Goal: Task Accomplishment & Management: Manage account settings

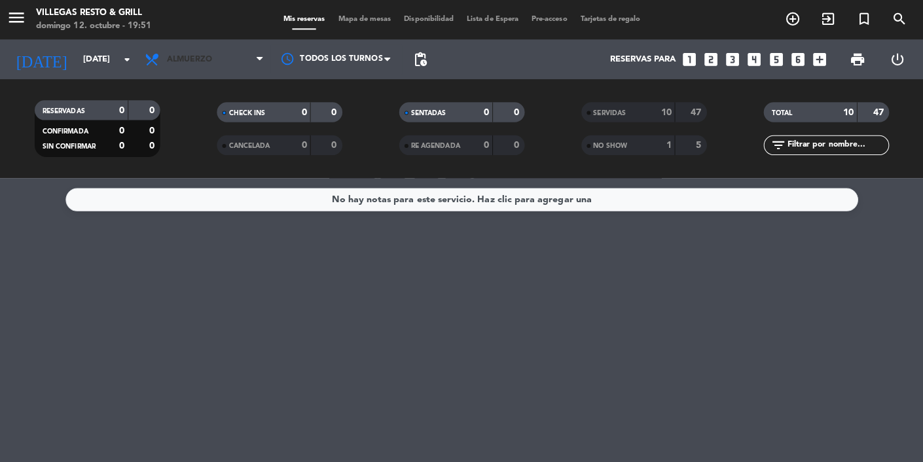
click at [253, 71] on span "Almuerzo" at bounding box center [206, 58] width 131 height 29
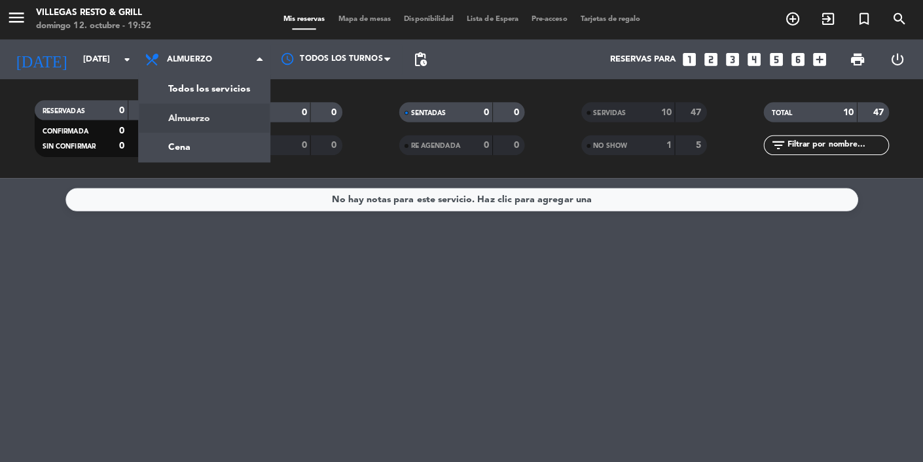
click at [179, 157] on div "menu Villegas Resto & Grill domingo 12. octubre - 19:52 Mis reservas Mapa de me…" at bounding box center [461, 88] width 923 height 177
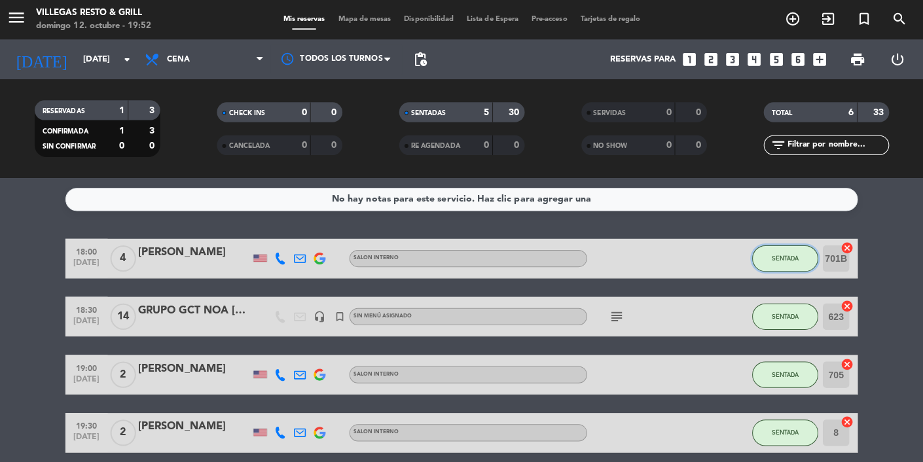
click at [773, 268] on button "SENTADA" at bounding box center [781, 256] width 65 height 26
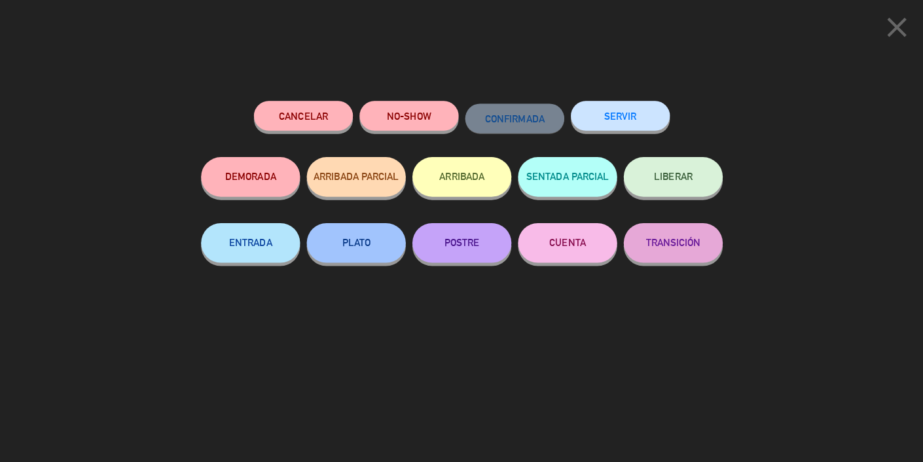
click at [622, 124] on button "SERVIR" at bounding box center [618, 114] width 98 height 29
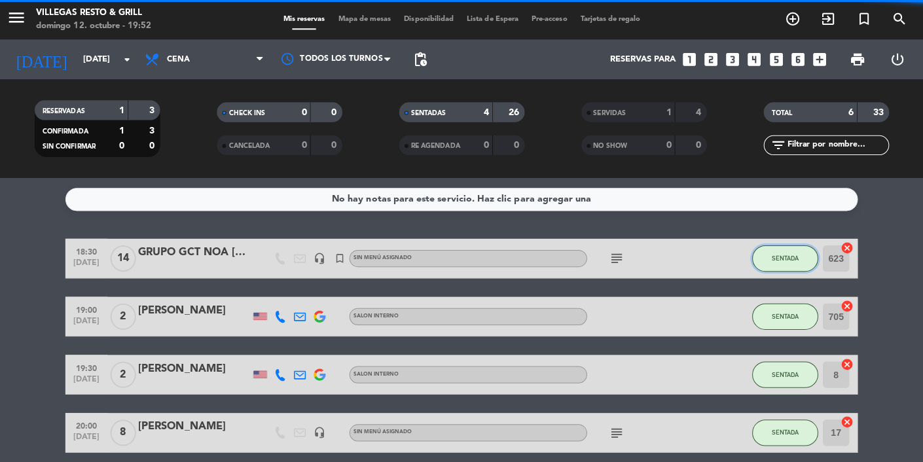
click at [785, 262] on button "SENTADA" at bounding box center [781, 256] width 65 height 26
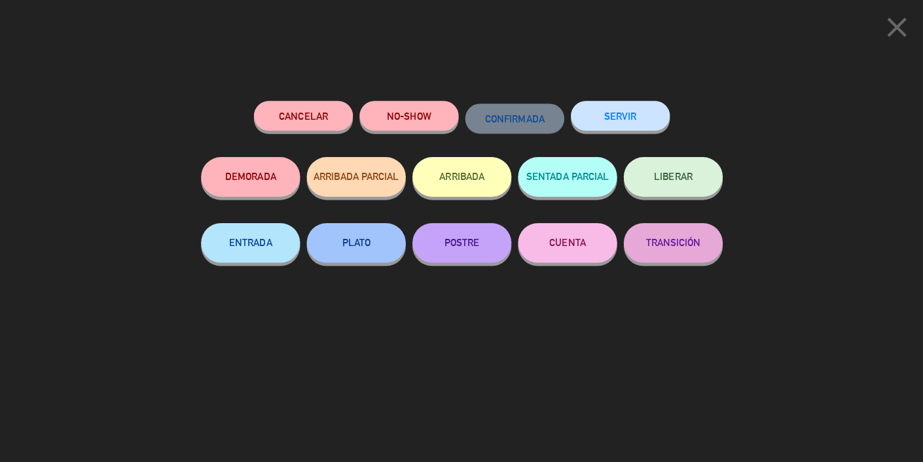
click at [641, 126] on button "SERVIR" at bounding box center [618, 114] width 98 height 29
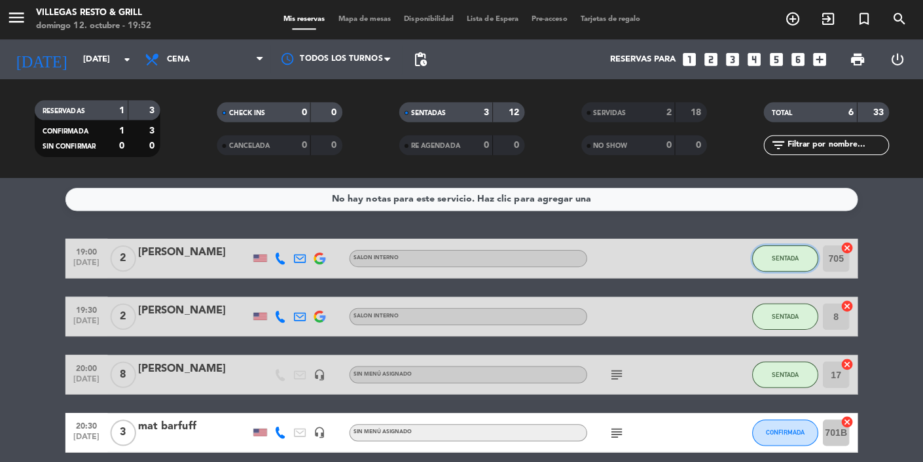
click at [785, 253] on span "SENTADA" at bounding box center [782, 256] width 27 height 7
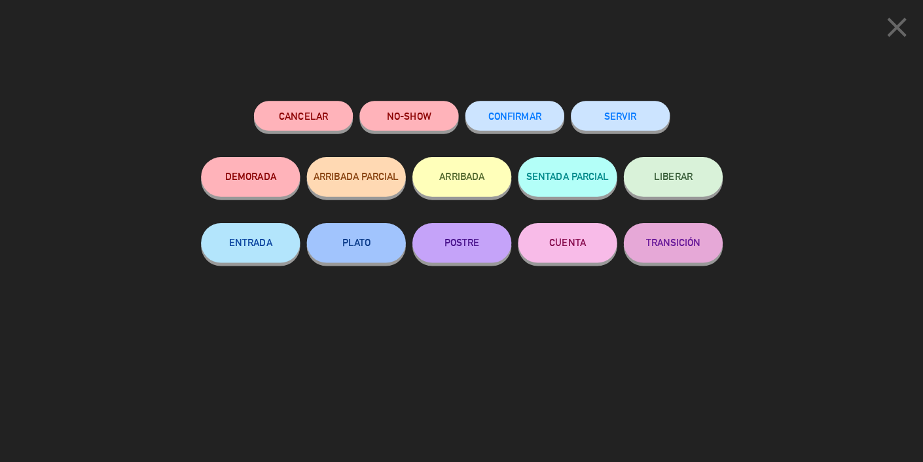
click at [629, 120] on button "SERVIR" at bounding box center [618, 114] width 98 height 29
click at [0, 0] on div at bounding box center [0, 0] width 0 height 0
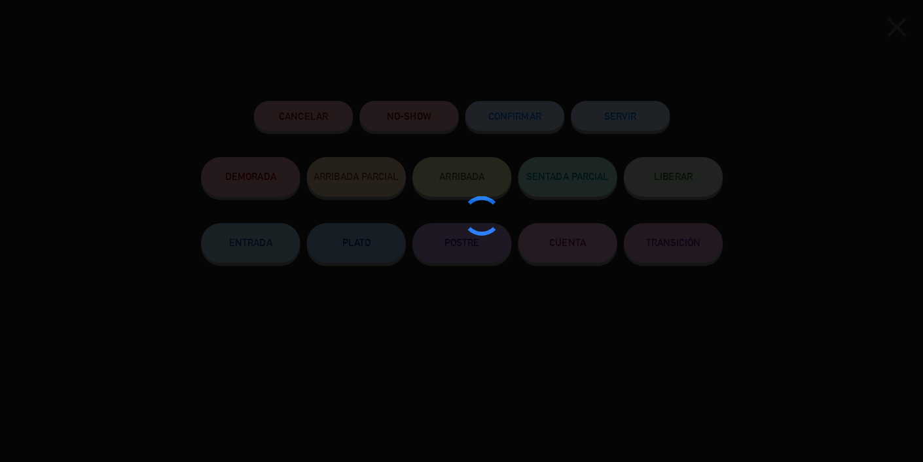
click at [622, 132] on div at bounding box center [461, 231] width 923 height 462
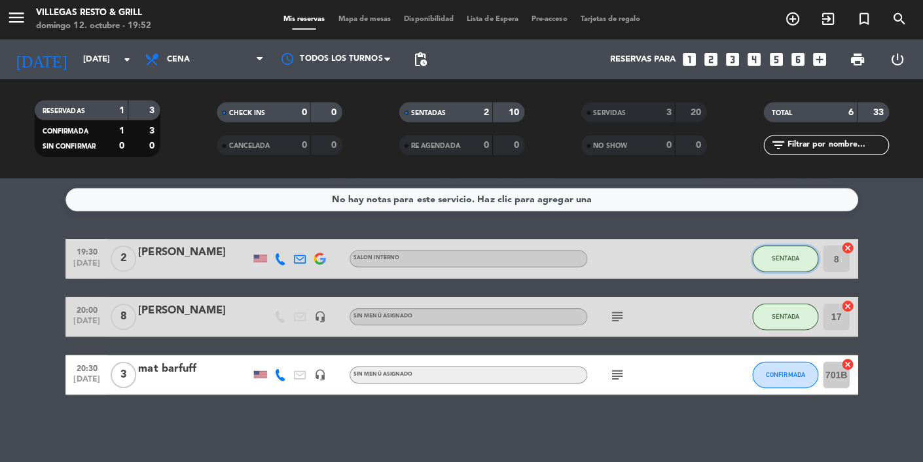
click at [784, 263] on button "SENTADA" at bounding box center [781, 256] width 65 height 26
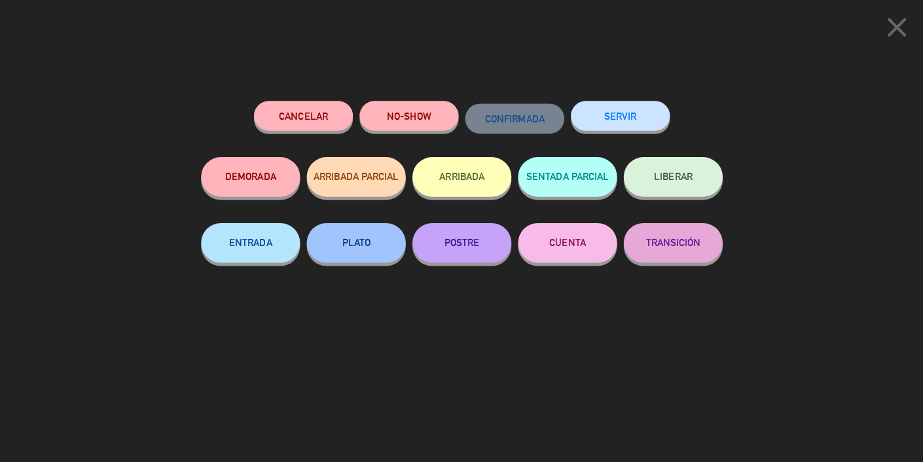
click at [645, 124] on button "SERVIR" at bounding box center [618, 114] width 98 height 29
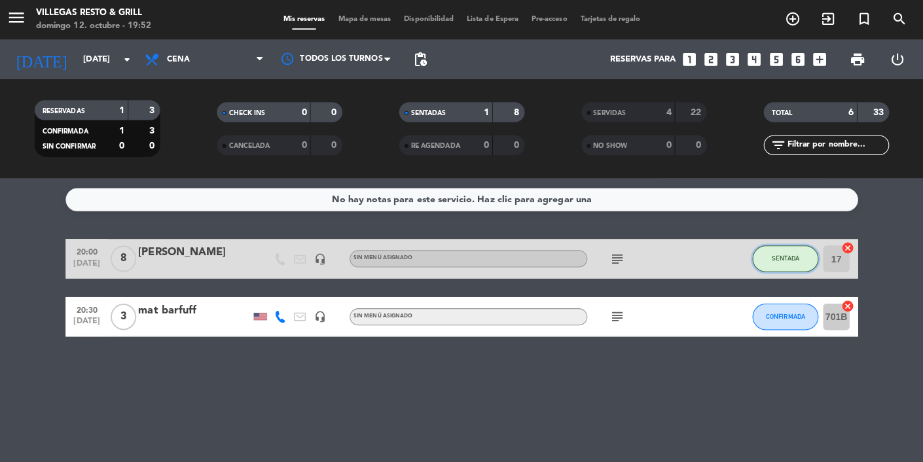
click at [767, 265] on button "SENTADA" at bounding box center [781, 256] width 65 height 26
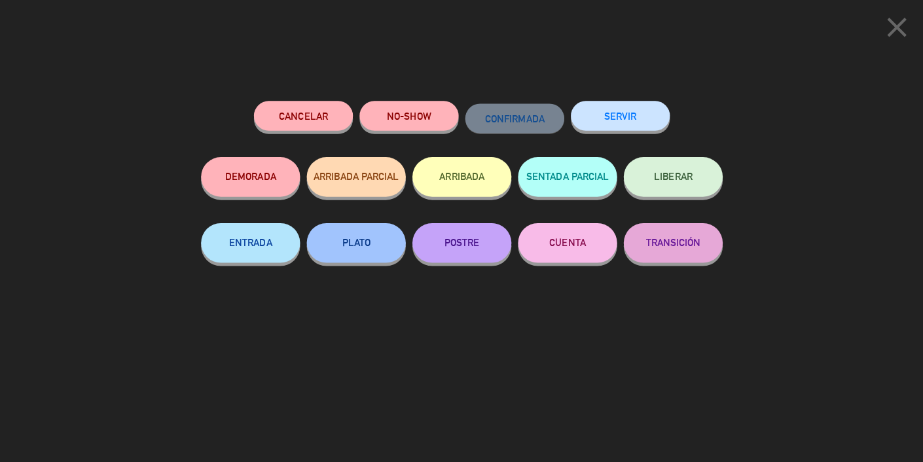
click at [614, 126] on button "SERVIR" at bounding box center [618, 114] width 98 height 29
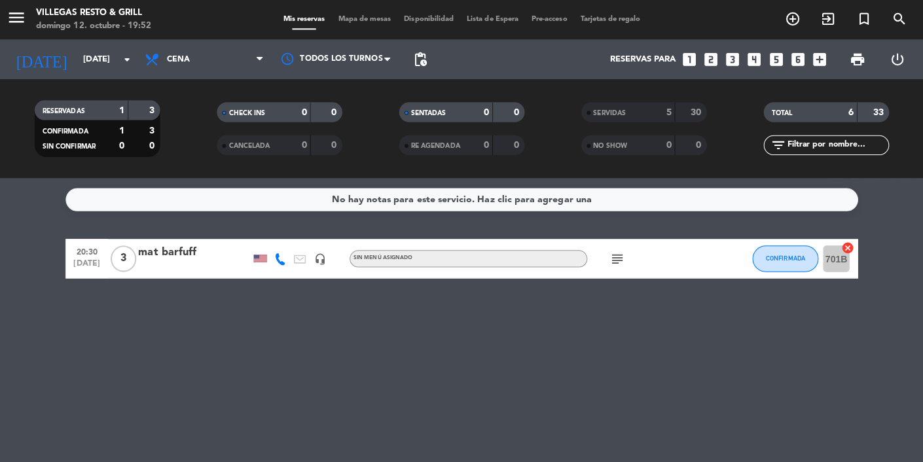
click at [615, 263] on icon "subject" at bounding box center [615, 257] width 16 height 16
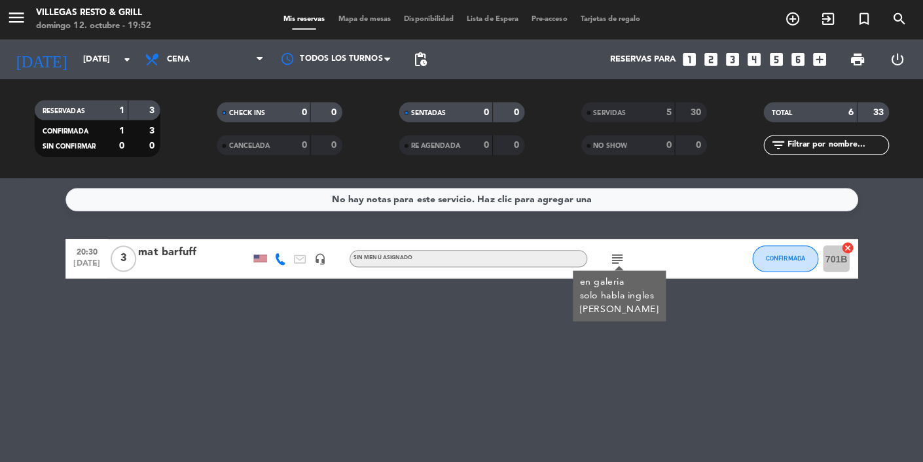
click at [680, 372] on div "No hay notas para este servicio. Haz clic para agregar una 20:30 [DATE] 3 mat b…" at bounding box center [461, 319] width 923 height 285
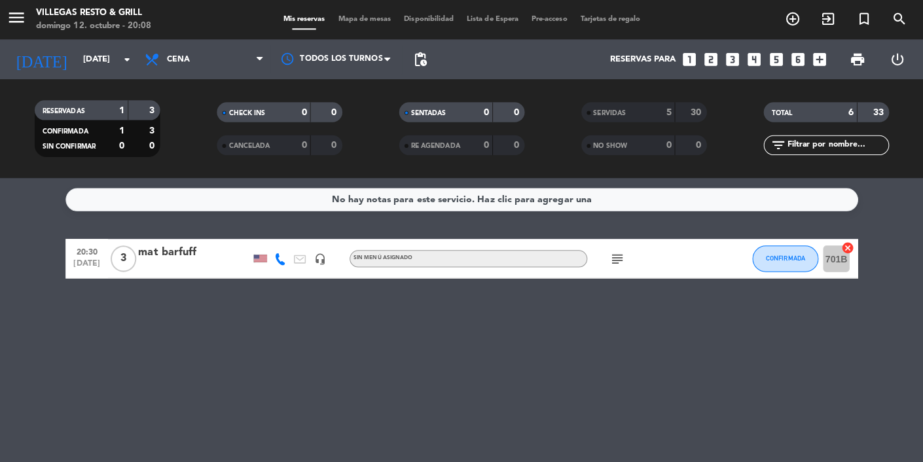
click at [614, 258] on icon "subject" at bounding box center [615, 257] width 16 height 16
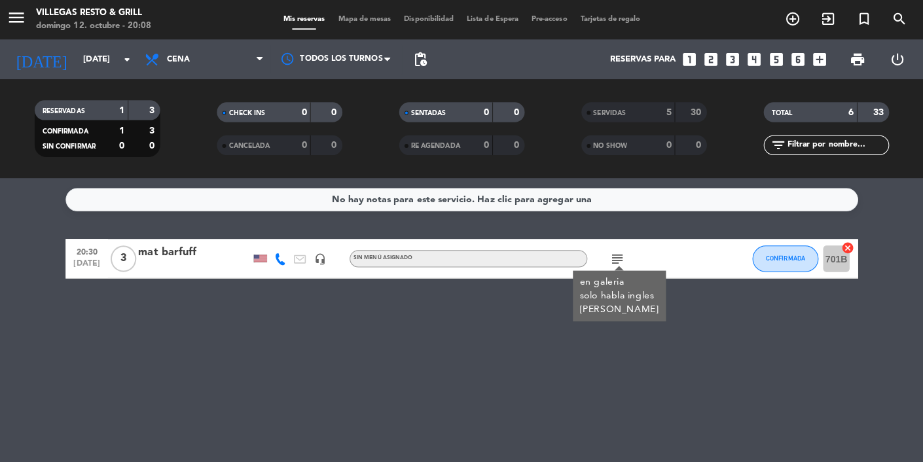
click at [614, 275] on div "en galeria solo habla ingles [PERSON_NAME]" at bounding box center [617, 293] width 79 height 41
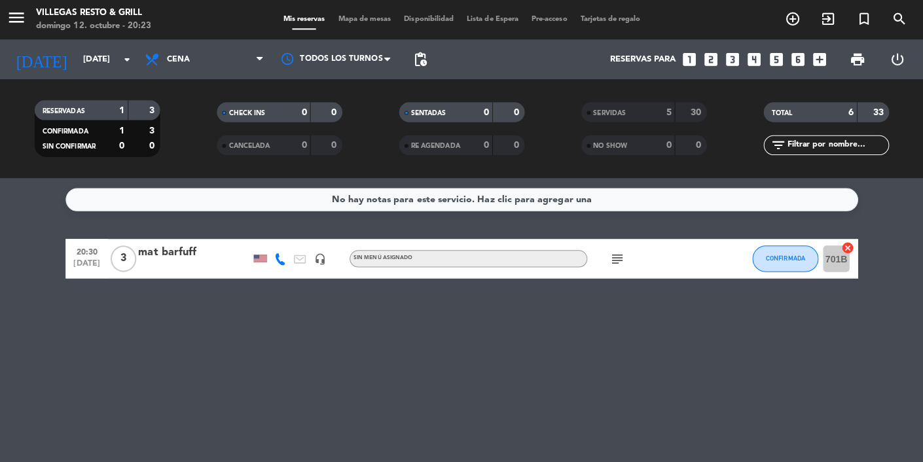
click at [109, 52] on input "[DATE]" at bounding box center [135, 59] width 113 height 24
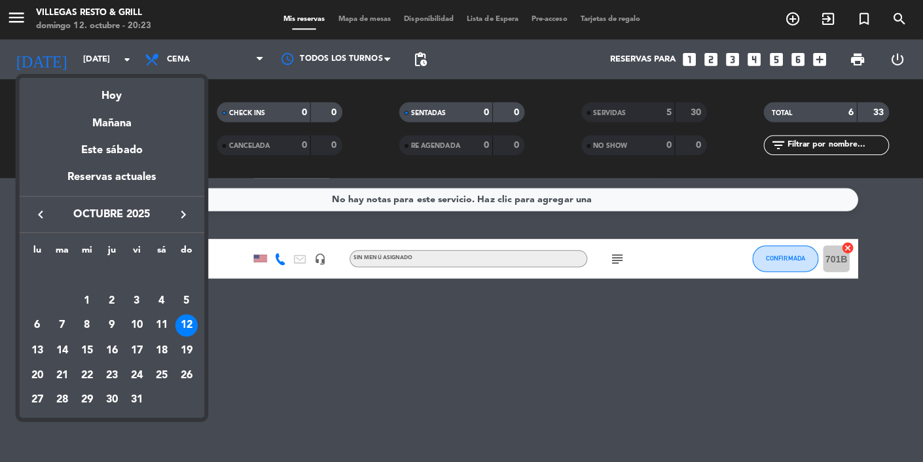
click at [57, 355] on div "14" at bounding box center [65, 347] width 22 height 22
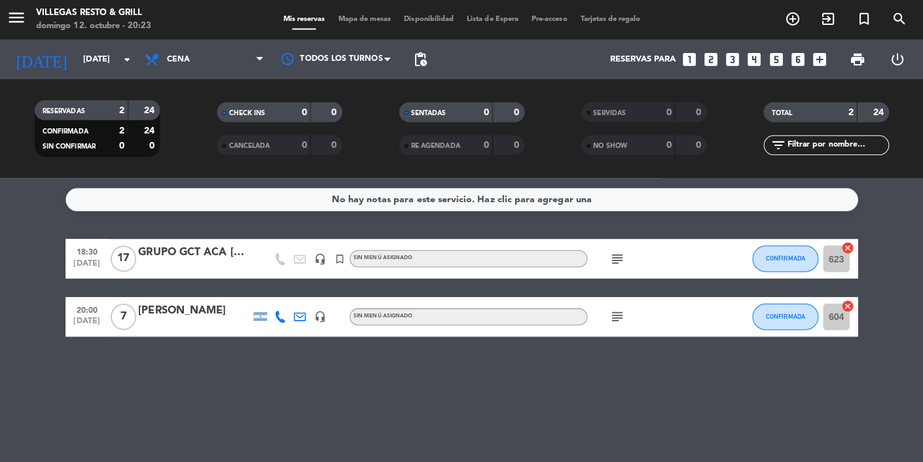
click at [613, 260] on icon "subject" at bounding box center [615, 257] width 16 height 16
click at [617, 319] on icon "subject" at bounding box center [615, 314] width 16 height 16
click at [87, 57] on input "[DATE]" at bounding box center [135, 59] width 113 height 24
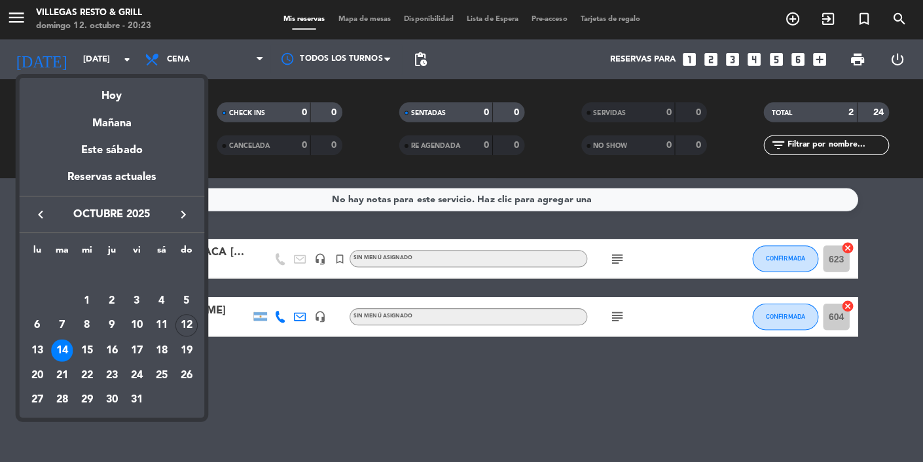
click at [43, 354] on div "13" at bounding box center [40, 347] width 22 height 22
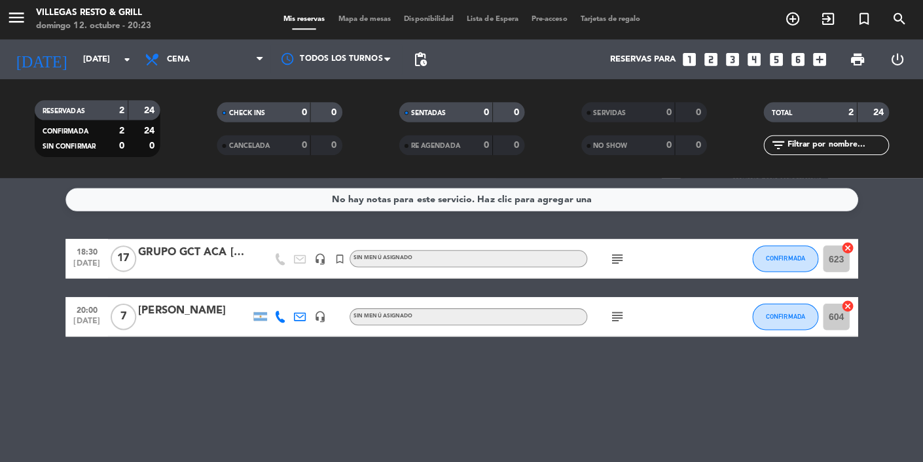
type input "[DATE]"
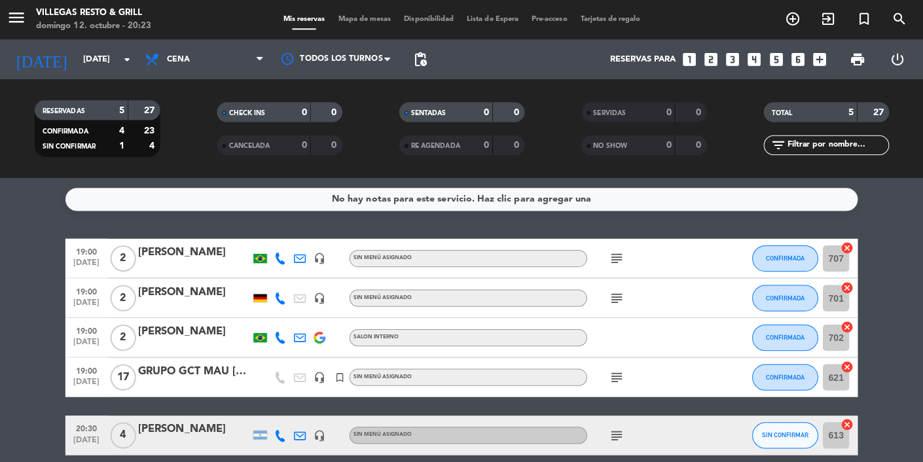
click at [610, 274] on div "subject" at bounding box center [645, 256] width 118 height 39
click at [610, 254] on icon "subject" at bounding box center [615, 257] width 16 height 16
click at [609, 293] on icon "subject" at bounding box center [615, 296] width 16 height 16
click at [611, 375] on icon "subject" at bounding box center [615, 374] width 16 height 16
click at [613, 432] on icon "subject" at bounding box center [615, 432] width 16 height 16
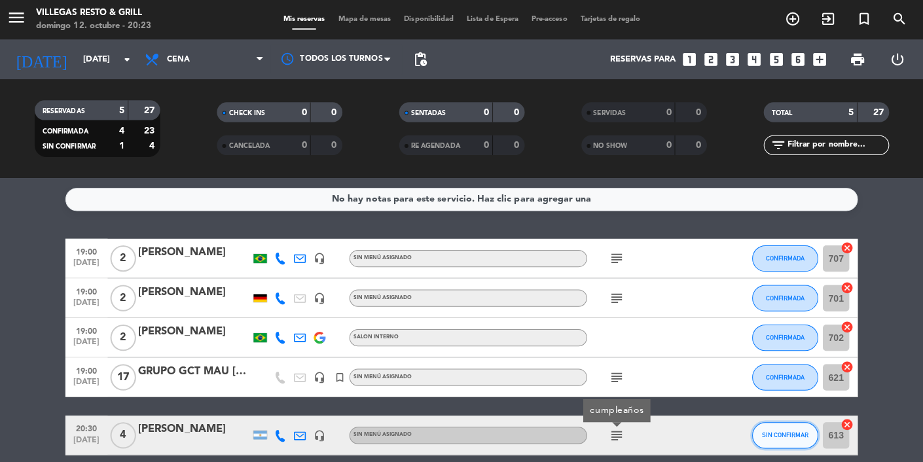
click at [770, 433] on span "SIN CONFIRMAR" at bounding box center [782, 431] width 46 height 7
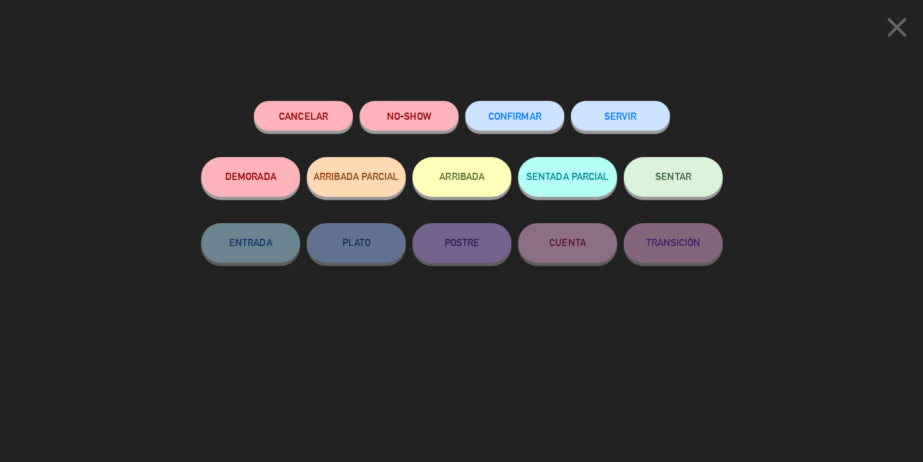
click at [539, 115] on span "CONFIRMAR" at bounding box center [514, 114] width 52 height 11
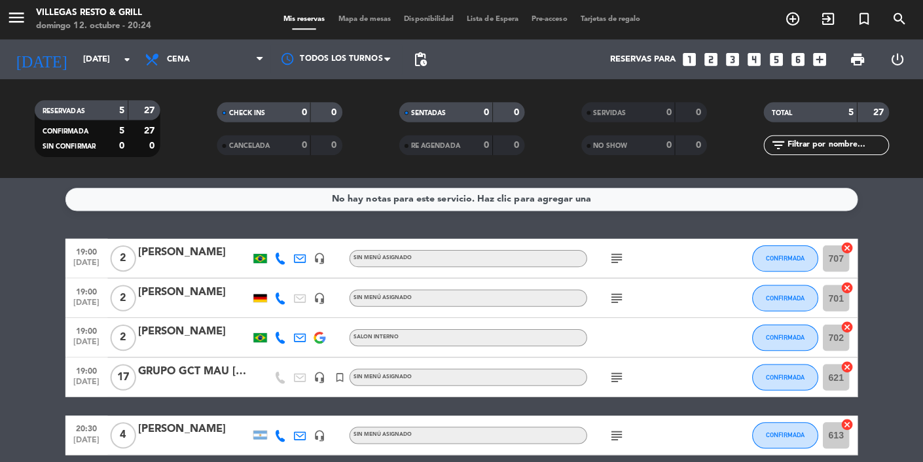
click at [181, 344] on div at bounding box center [196, 343] width 111 height 10
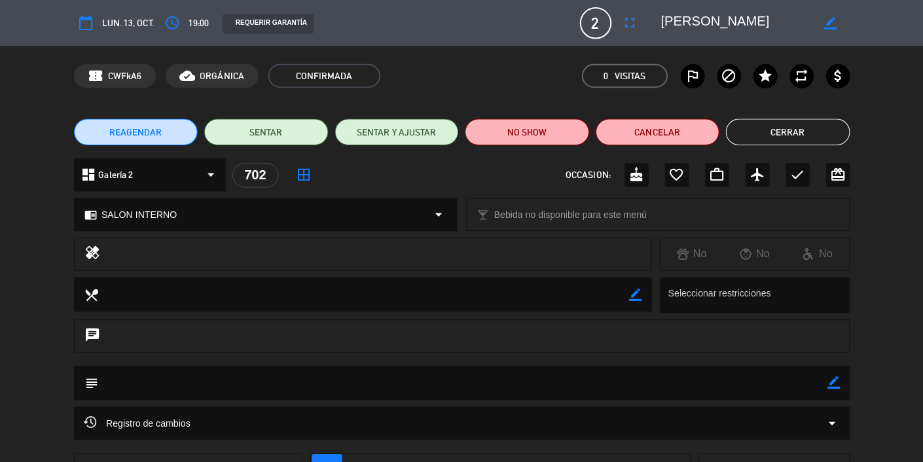
click at [786, 122] on button "Cerrar" at bounding box center [784, 131] width 123 height 26
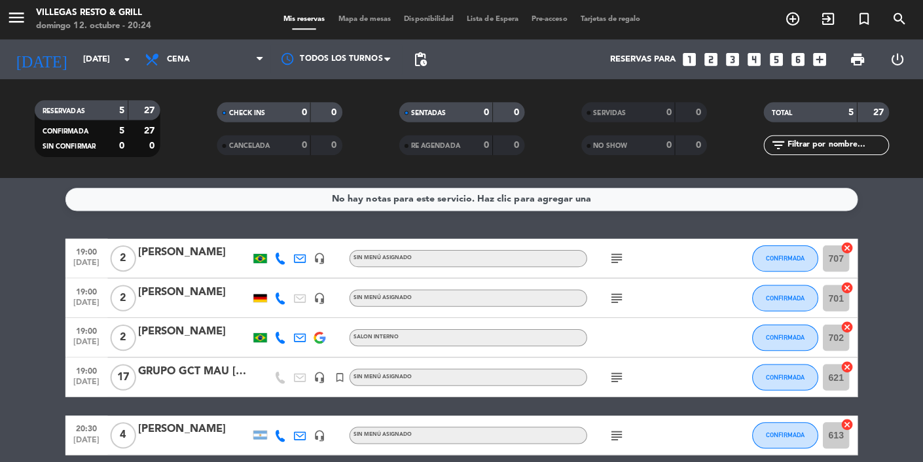
click at [608, 295] on icon "subject" at bounding box center [615, 296] width 16 height 16
click at [610, 258] on icon "subject" at bounding box center [615, 257] width 16 height 16
click at [609, 295] on icon "subject" at bounding box center [615, 296] width 16 height 16
click at [584, 461] on div "No hay notas para este servicio. Haz clic para agregar una 19:00 [DATE] 2 [PERS…" at bounding box center [461, 319] width 923 height 285
click at [361, 20] on span "Mapa de mesas" at bounding box center [364, 19] width 65 height 7
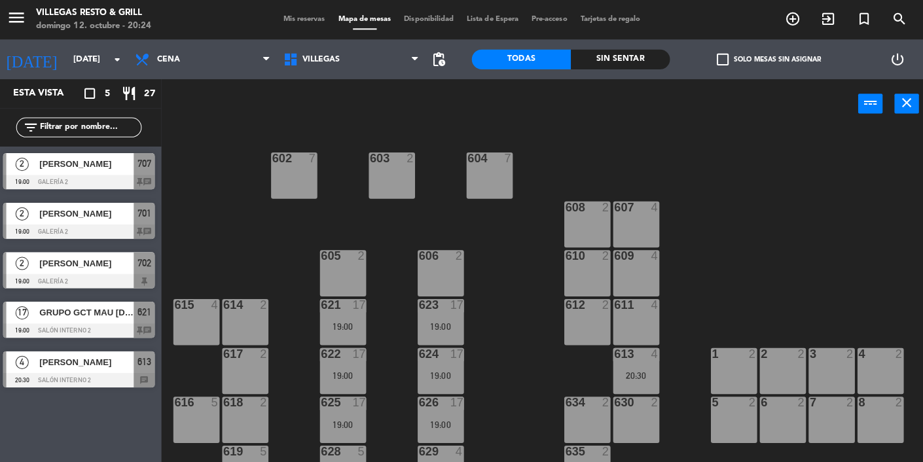
click at [636, 362] on div "613 4 20:30" at bounding box center [634, 368] width 46 height 46
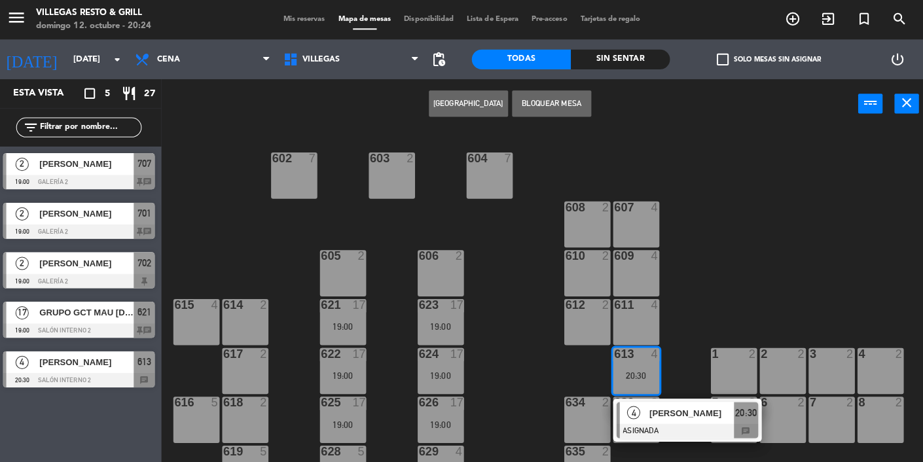
click at [198, 320] on div "615 4" at bounding box center [198, 319] width 46 height 46
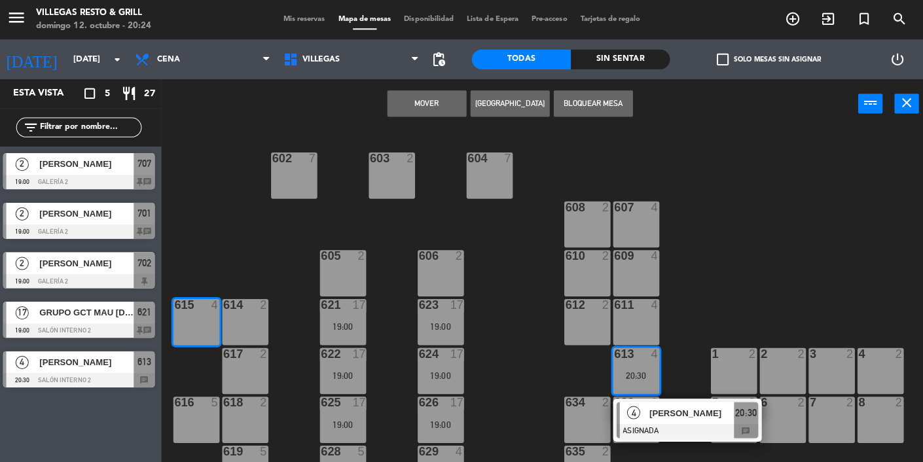
click at [433, 111] on button "Mover" at bounding box center [426, 103] width 79 height 26
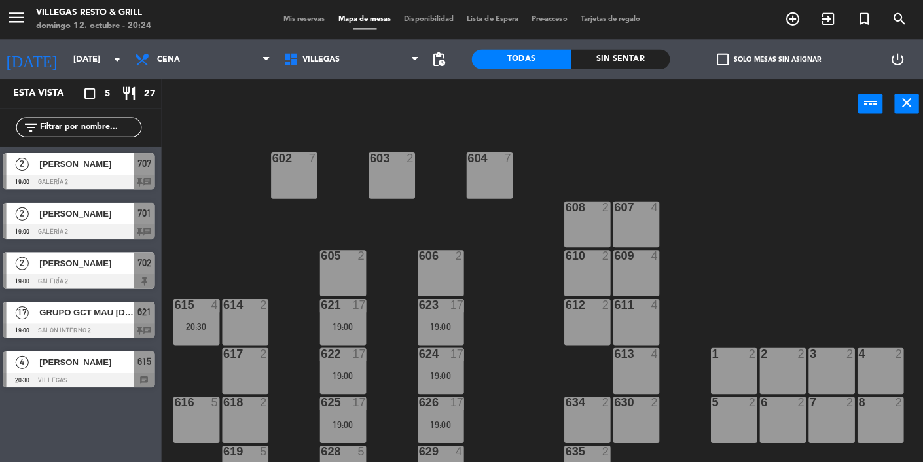
click at [309, 22] on span "Mis reservas" at bounding box center [305, 19] width 54 height 7
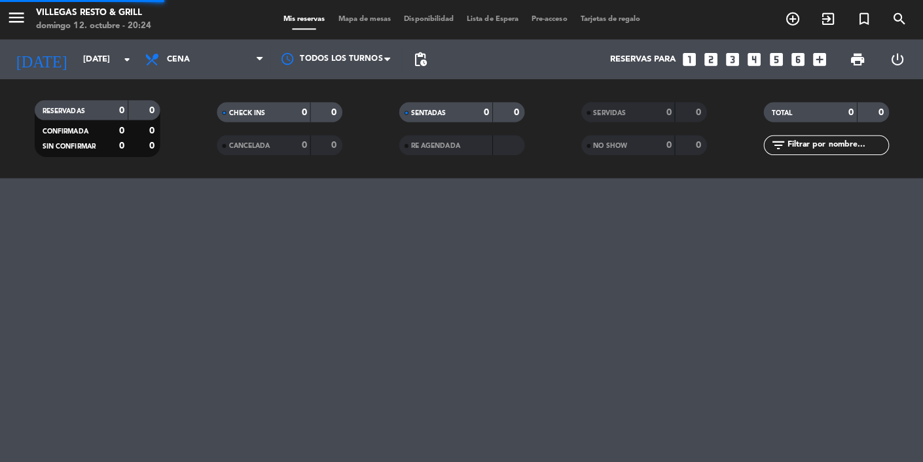
click at [103, 62] on input "[DATE]" at bounding box center [135, 59] width 113 height 24
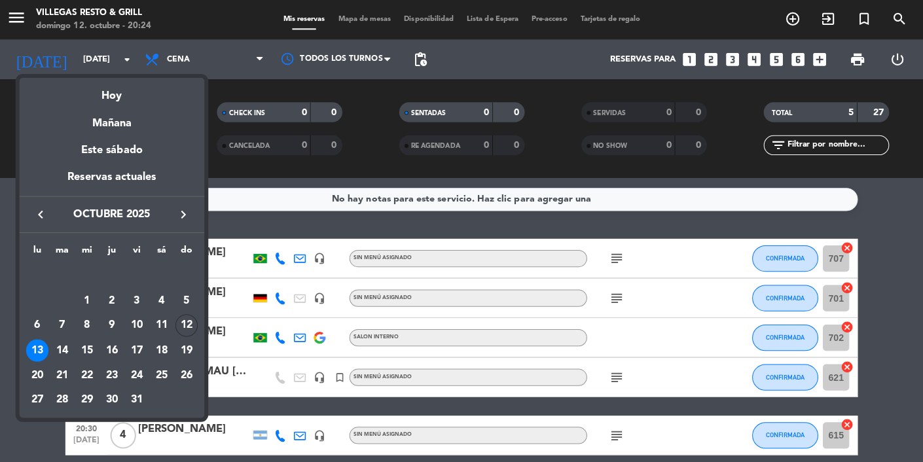
click at [94, 345] on div "15" at bounding box center [90, 347] width 22 height 22
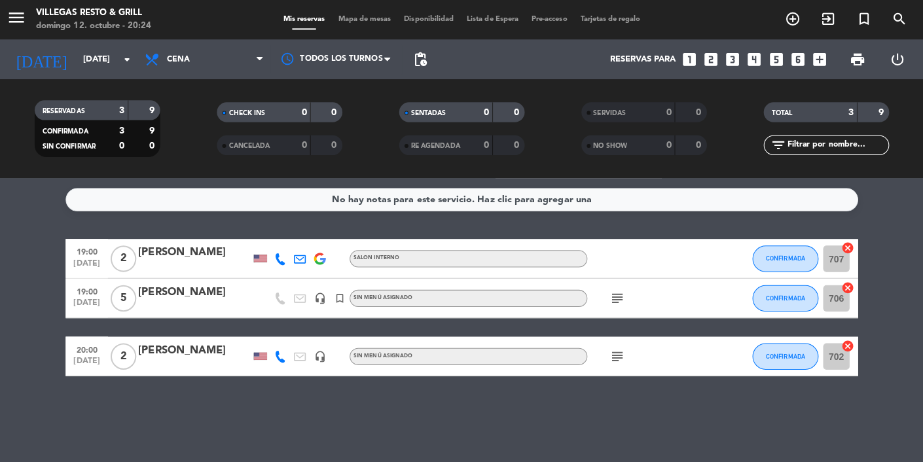
click at [622, 296] on icon "subject" at bounding box center [615, 296] width 16 height 16
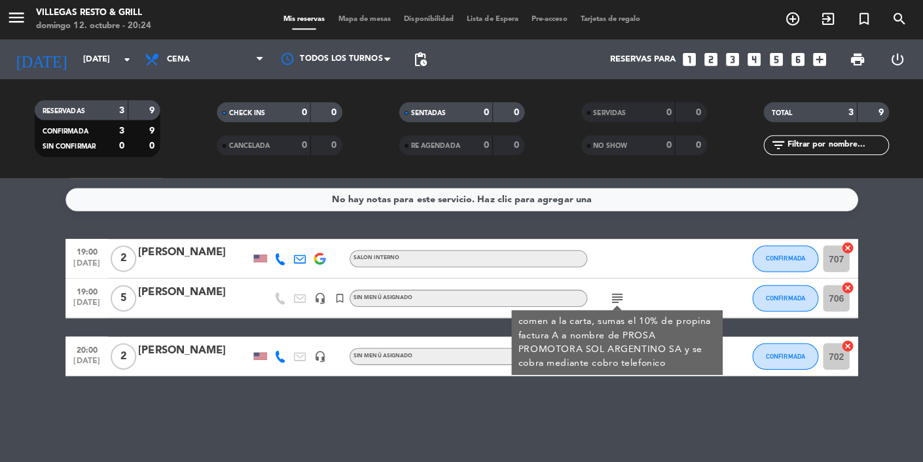
click at [368, 461] on div "No hay notas para este servicio. Haz clic para agregar una 19:00 [DATE] 2 [PERS…" at bounding box center [461, 319] width 923 height 285
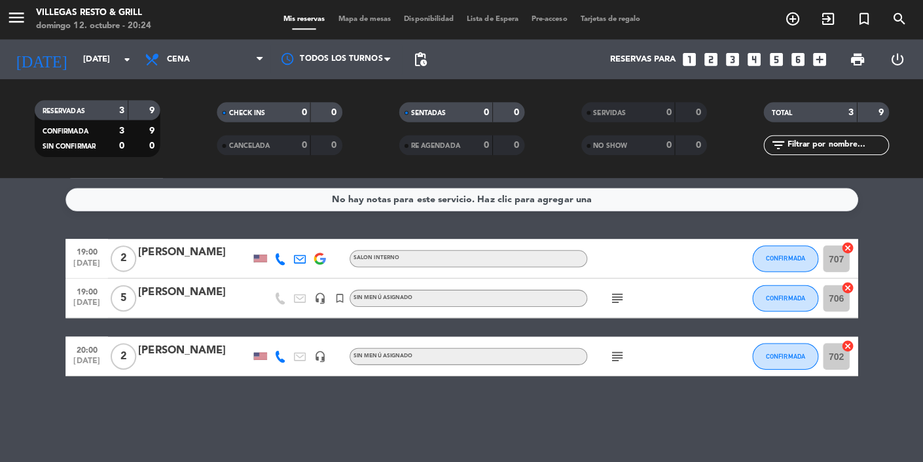
click at [618, 346] on icon "subject" at bounding box center [615, 354] width 16 height 16
click at [117, 65] on input "[DATE]" at bounding box center [135, 59] width 113 height 24
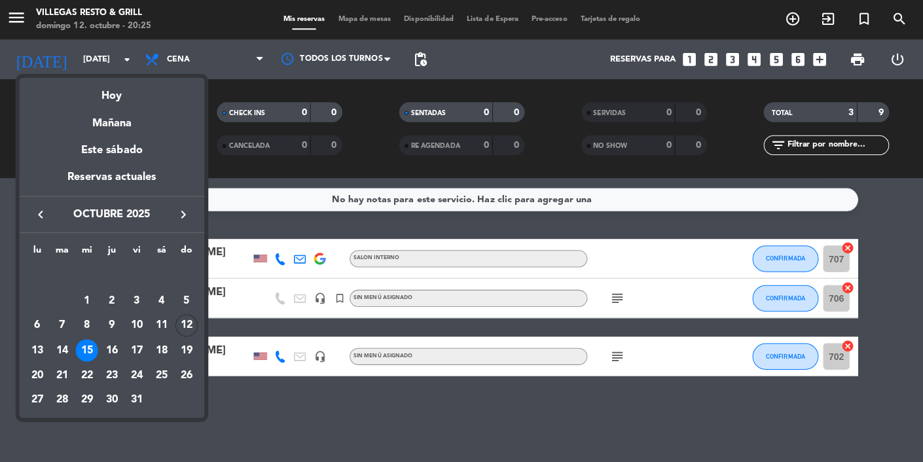
click at [118, 358] on td "16" at bounding box center [114, 347] width 25 height 25
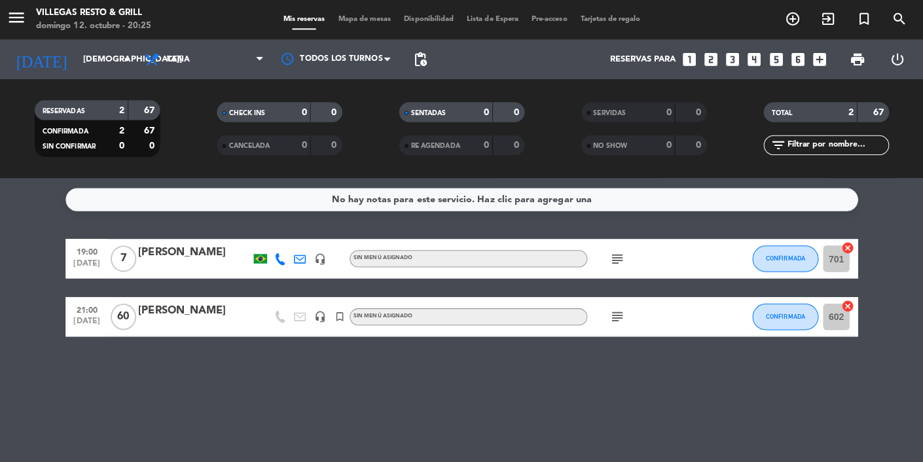
click at [598, 262] on div "subject" at bounding box center [645, 256] width 118 height 39
click at [622, 261] on icon "subject" at bounding box center [615, 257] width 16 height 16
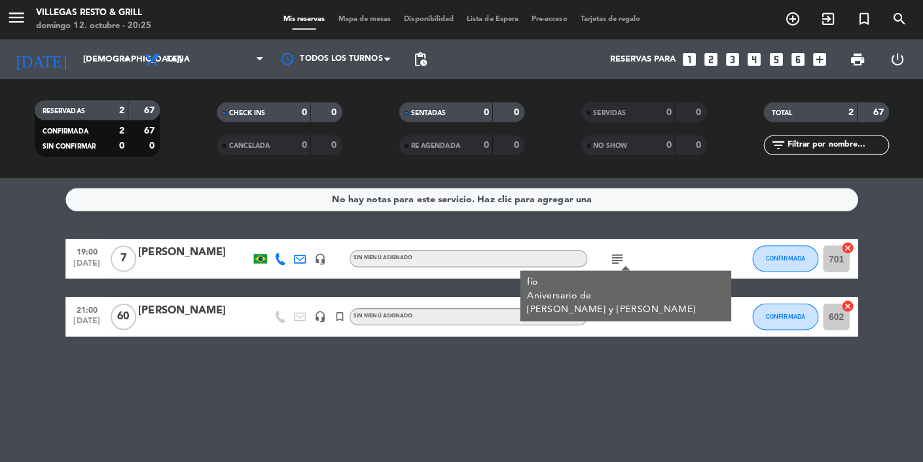
click at [200, 408] on div "No hay notas para este servicio. Haz clic para agregar una 19:00 [DATE] 7 [PERS…" at bounding box center [461, 319] width 923 height 285
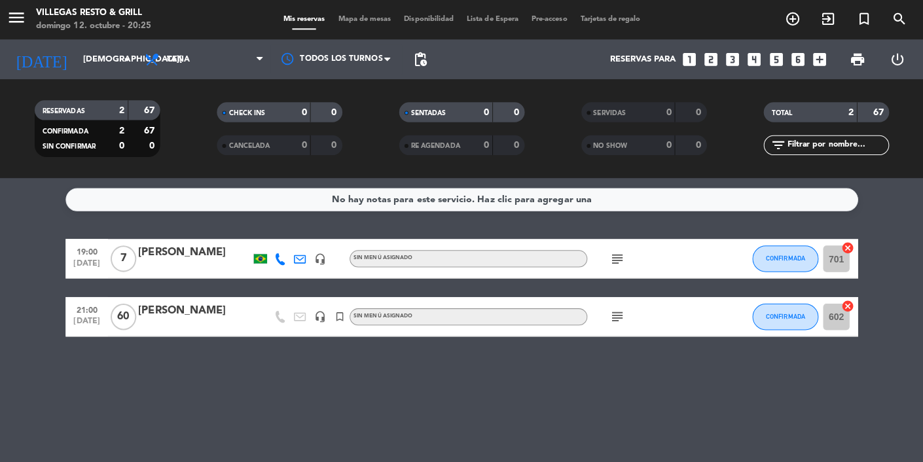
click at [116, 56] on input "[DEMOGRAPHIC_DATA][DATE]" at bounding box center [135, 59] width 113 height 24
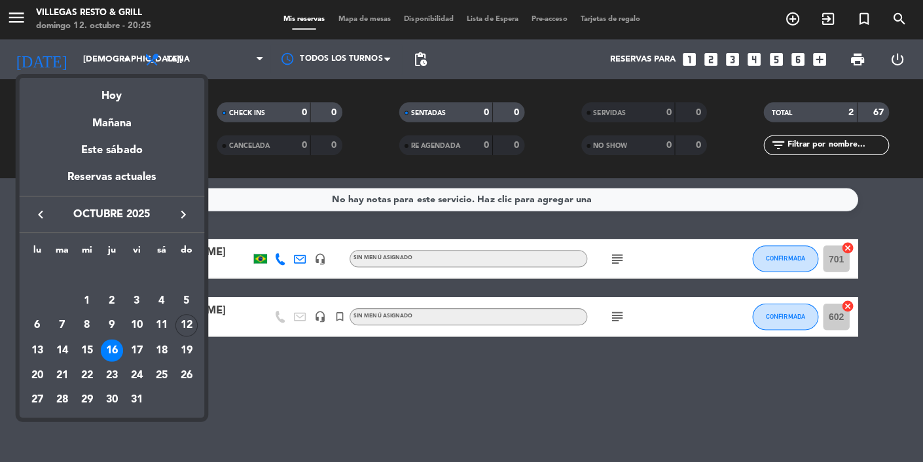
click at [146, 347] on div "17" at bounding box center [139, 347] width 22 height 22
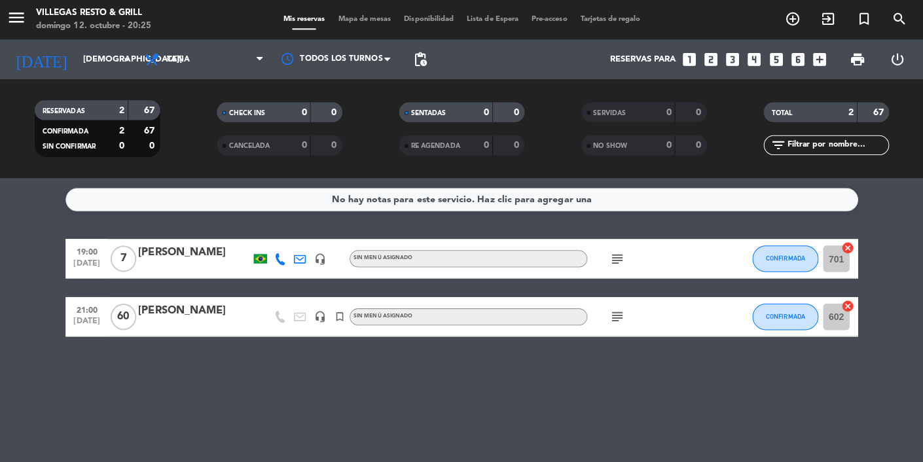
type input "[DATE]"
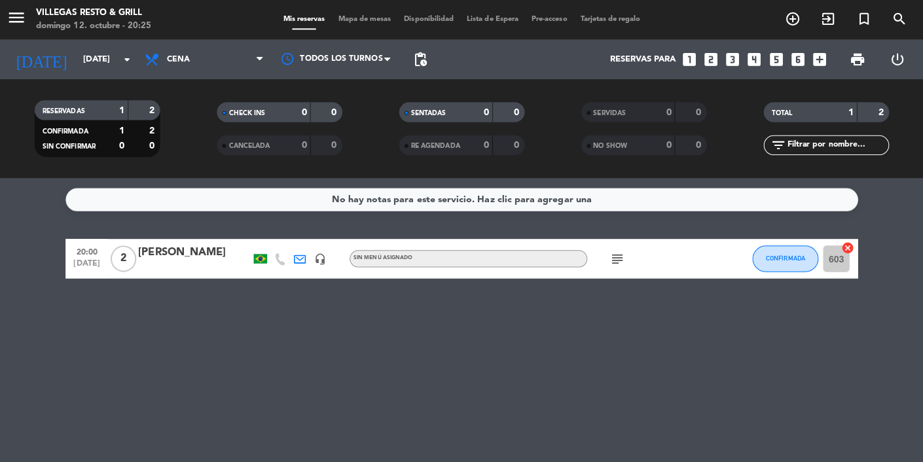
click at [619, 262] on icon "subject" at bounding box center [615, 257] width 16 height 16
click at [363, 22] on span "Mapa de mesas" at bounding box center [364, 19] width 65 height 7
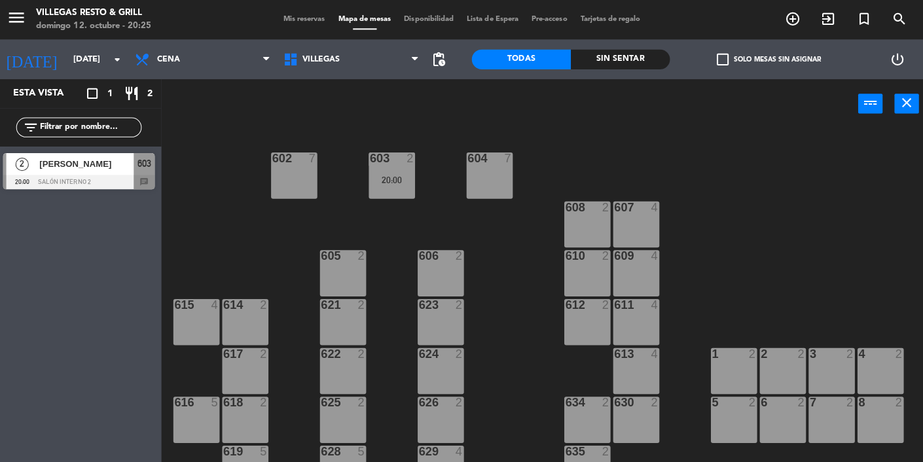
click at [401, 179] on div "20:00" at bounding box center [392, 178] width 46 height 9
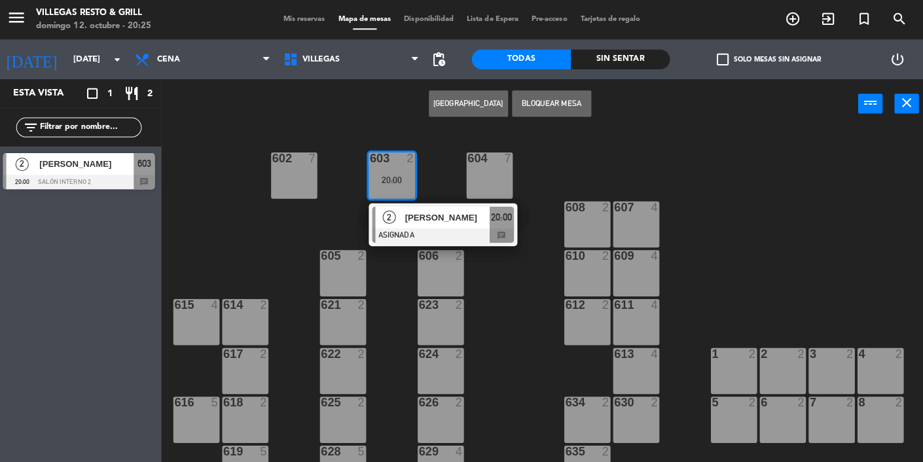
click at [231, 330] on div "614 2" at bounding box center [247, 319] width 46 height 46
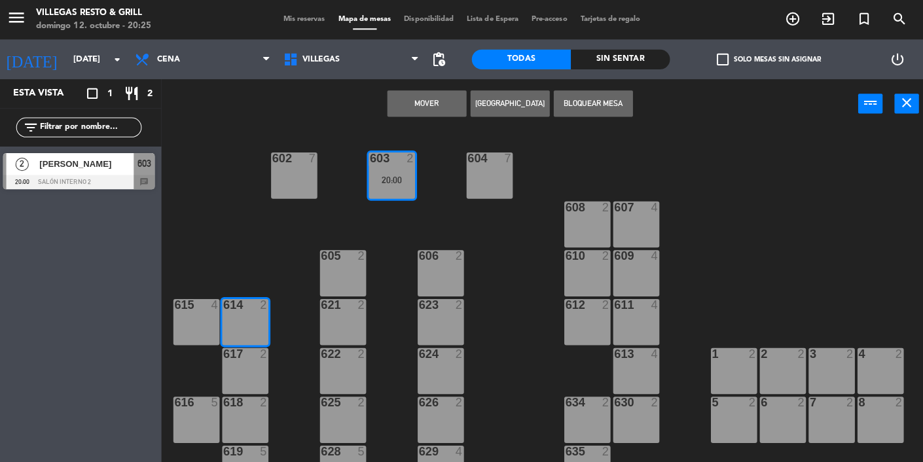
click at [427, 115] on button "Mover" at bounding box center [426, 103] width 79 height 26
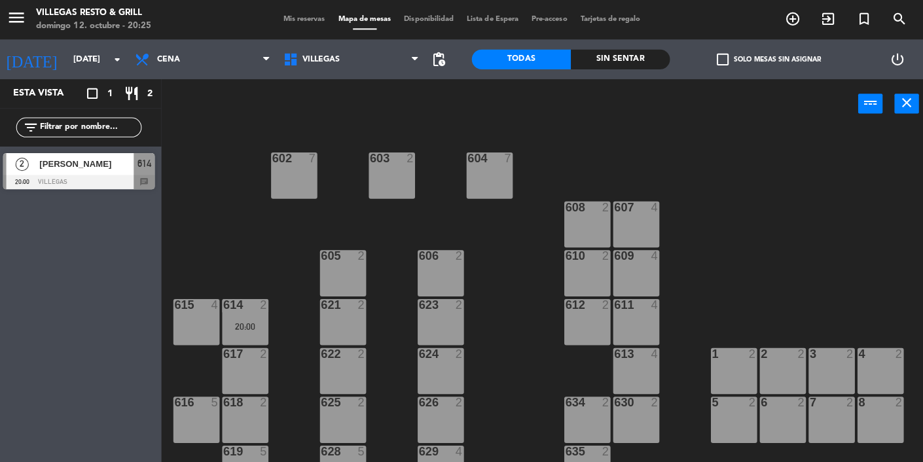
click at [308, 16] on span "Mis reservas" at bounding box center [305, 19] width 54 height 7
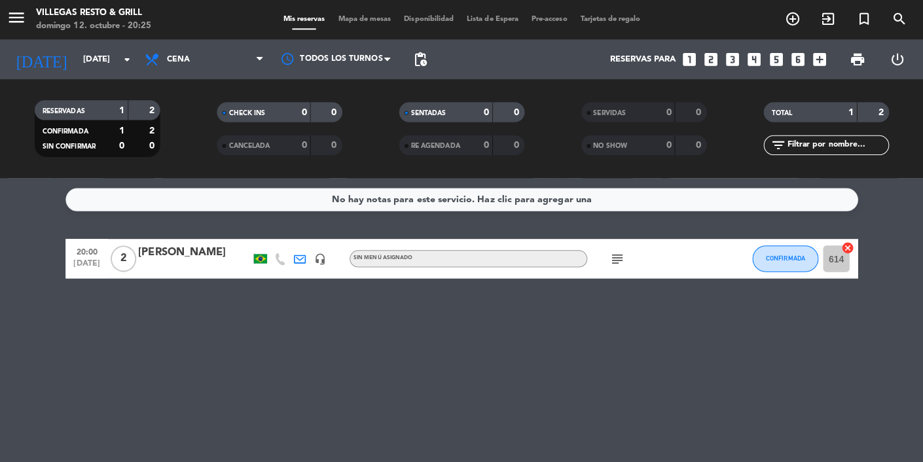
click at [87, 62] on input "[DATE]" at bounding box center [135, 59] width 113 height 24
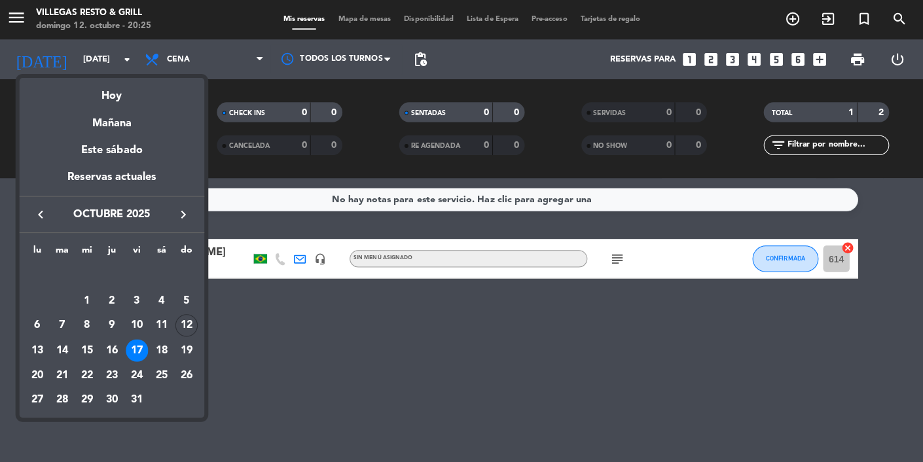
click at [165, 355] on div "18" at bounding box center [163, 347] width 22 height 22
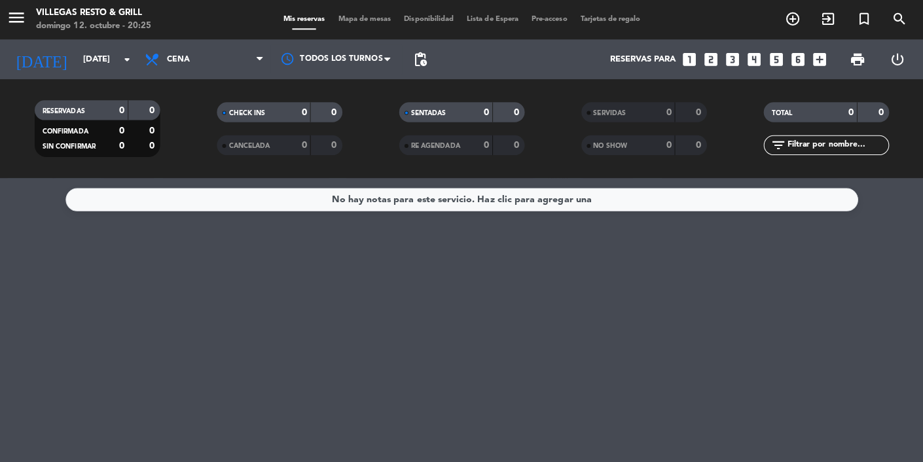
click at [111, 66] on input "[DATE]" at bounding box center [135, 59] width 113 height 24
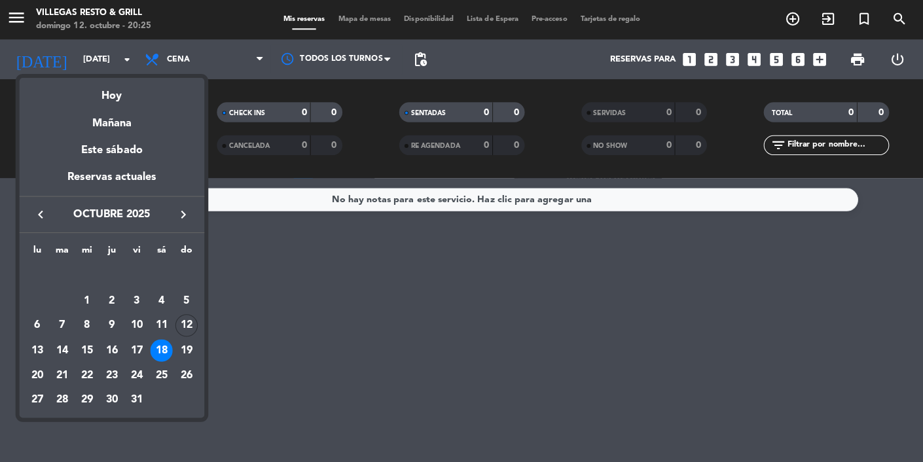
click at [192, 351] on div "19" at bounding box center [188, 347] width 22 height 22
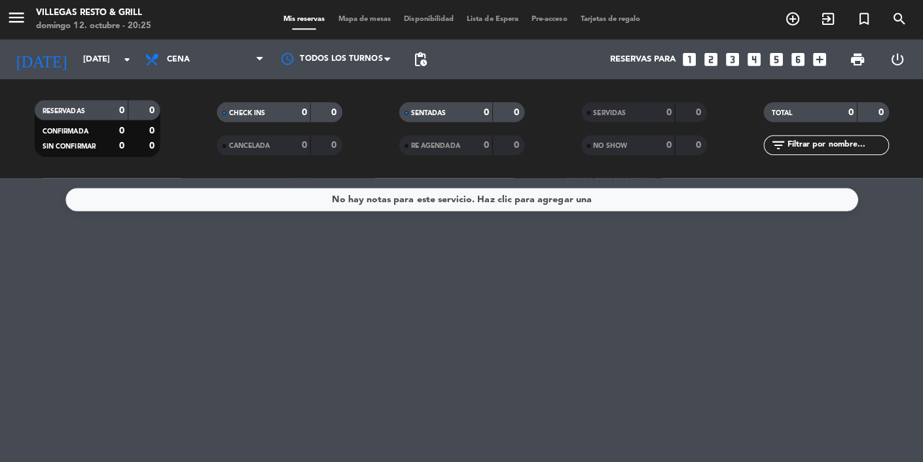
type input "[DATE]"
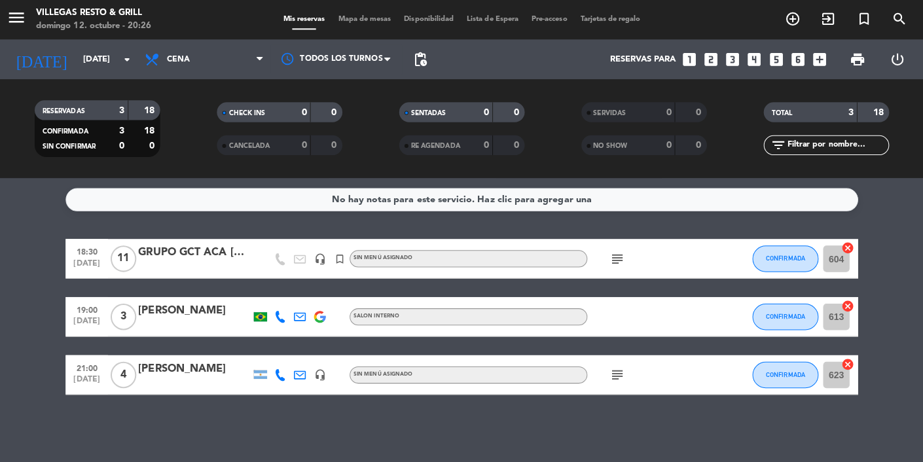
click at [177, 313] on div "[PERSON_NAME]" at bounding box center [196, 308] width 111 height 17
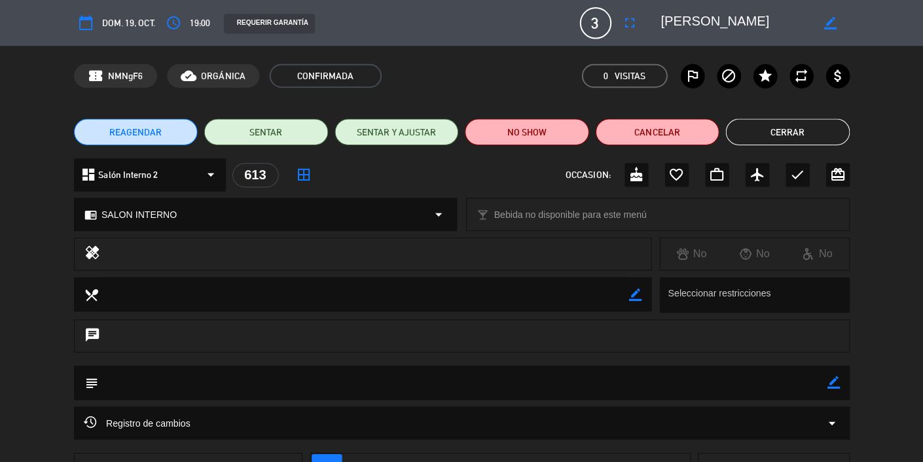
click at [739, 127] on button "Cerrar" at bounding box center [784, 131] width 123 height 26
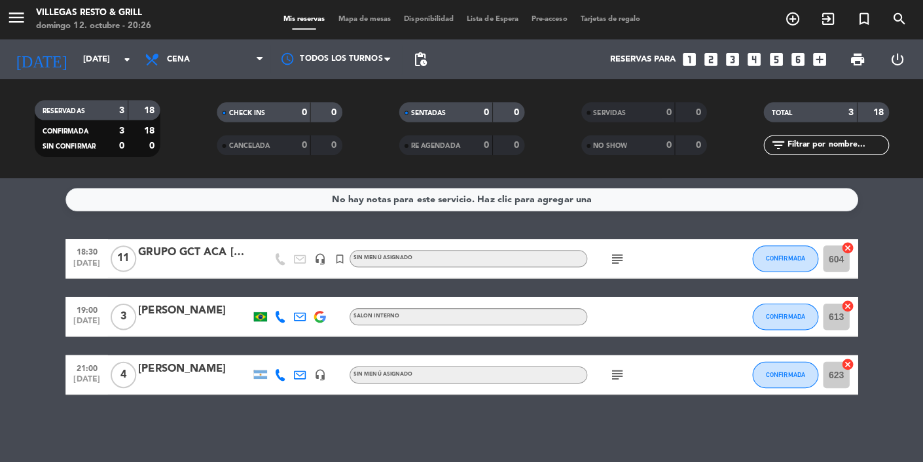
click at [599, 265] on div "subject" at bounding box center [645, 256] width 118 height 39
click at [607, 255] on icon "subject" at bounding box center [615, 257] width 16 height 16
click at [614, 372] on icon "subject" at bounding box center [615, 372] width 16 height 16
click at [353, 22] on span "Mapa de mesas" at bounding box center [364, 19] width 65 height 7
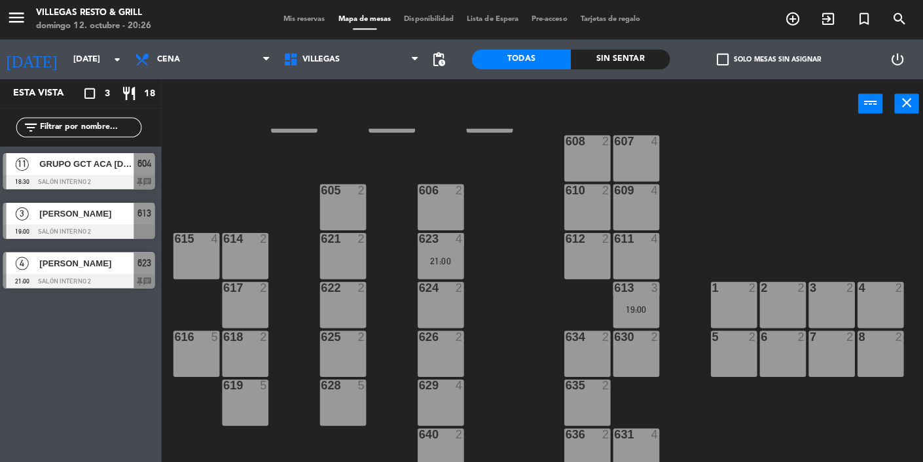
scroll to position [380, 0]
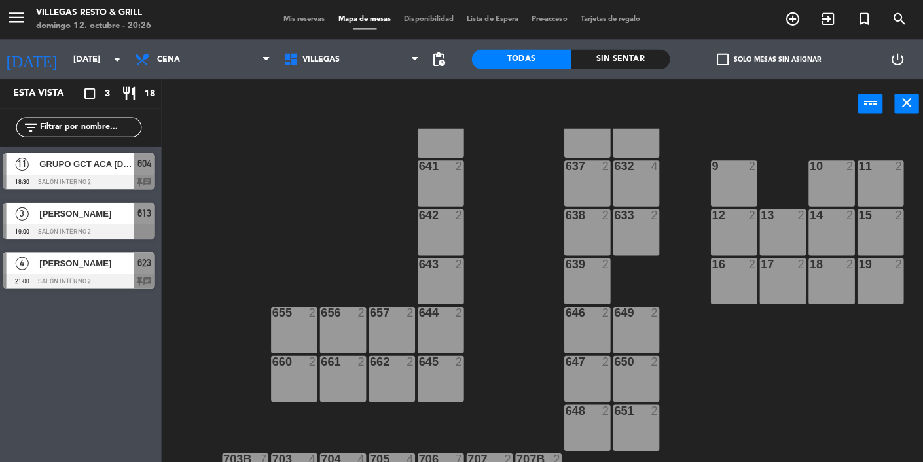
click at [128, 221] on div "[PERSON_NAME]" at bounding box center [88, 212] width 95 height 22
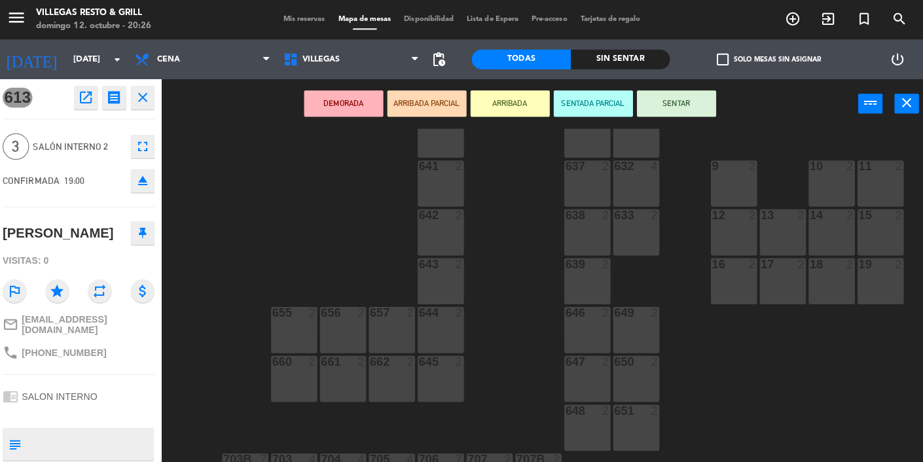
click at [338, 459] on div at bounding box center [343, 456] width 22 height 12
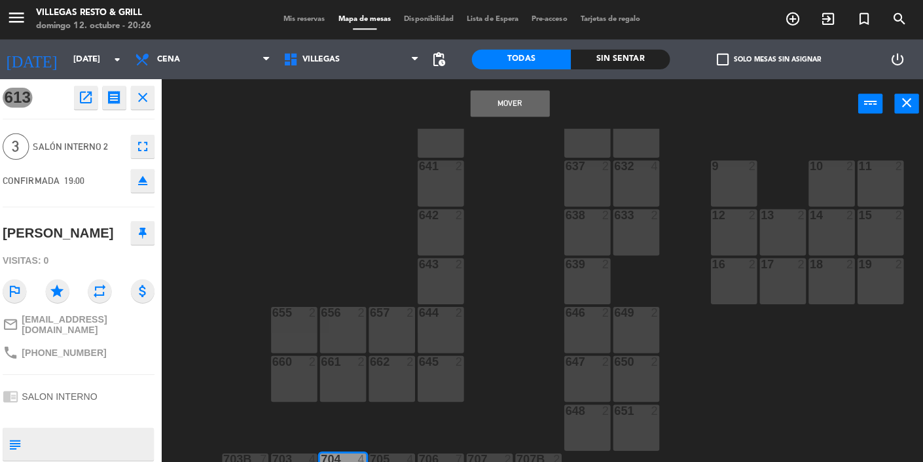
click at [497, 102] on button "Mover" at bounding box center [509, 103] width 79 height 26
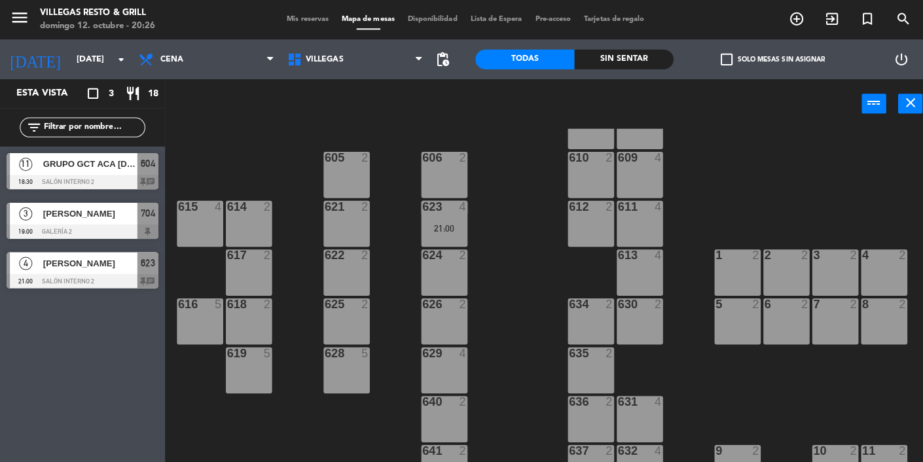
scroll to position [0, 0]
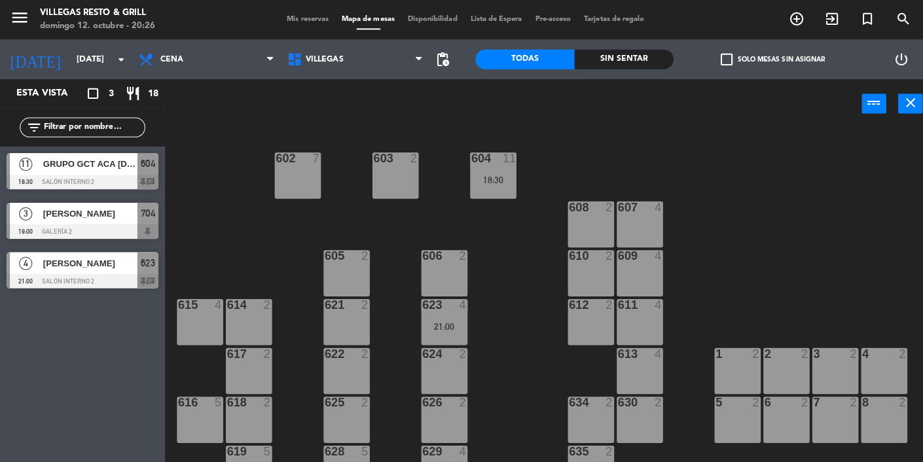
click at [278, 22] on span "Mis reservas" at bounding box center [305, 19] width 54 height 7
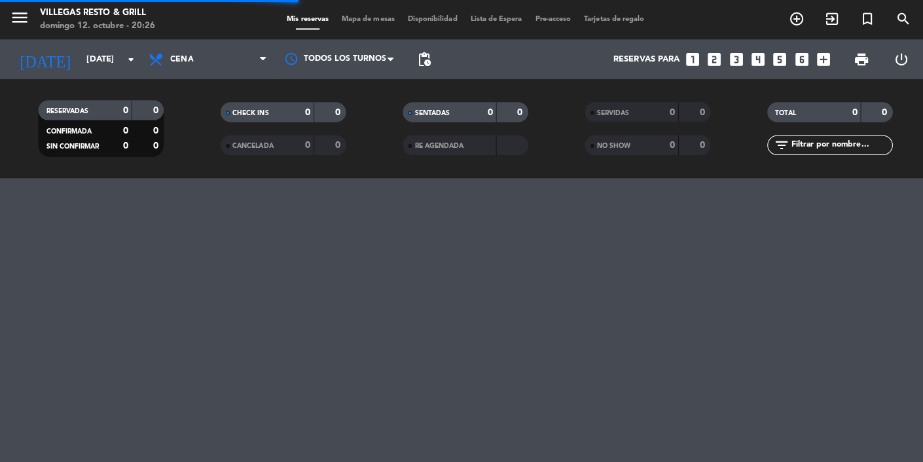
click at [101, 68] on input "[DATE]" at bounding box center [135, 59] width 113 height 24
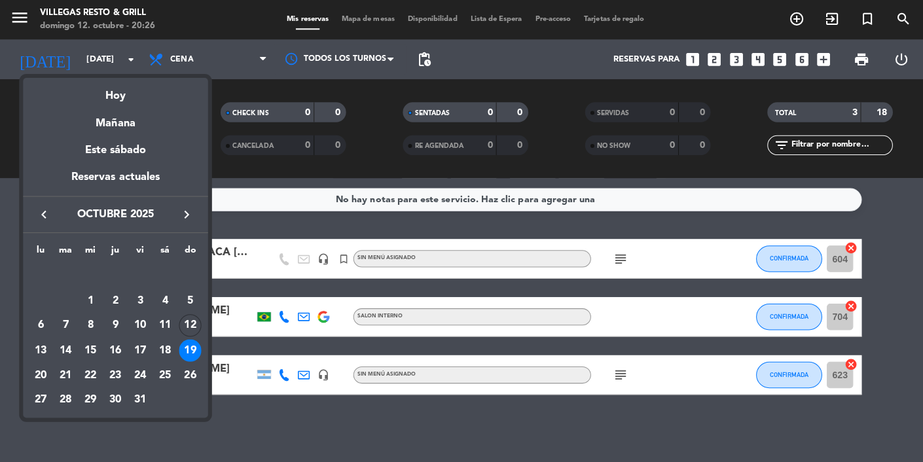
click at [398, 461] on div at bounding box center [461, 231] width 923 height 462
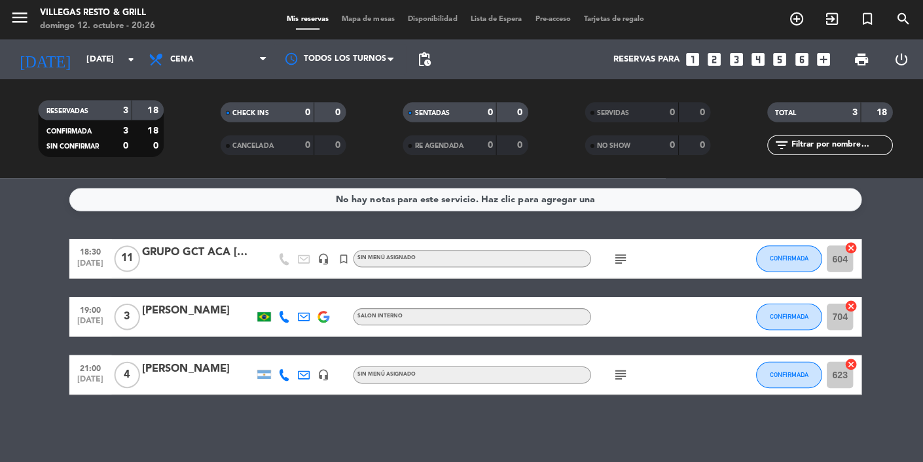
click at [116, 58] on input "[DATE]" at bounding box center [135, 59] width 113 height 24
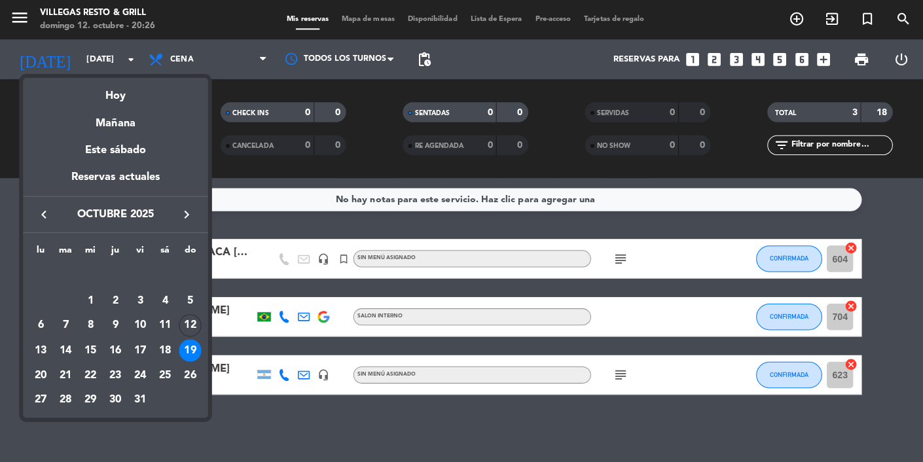
click at [45, 371] on div "20" at bounding box center [40, 372] width 22 height 22
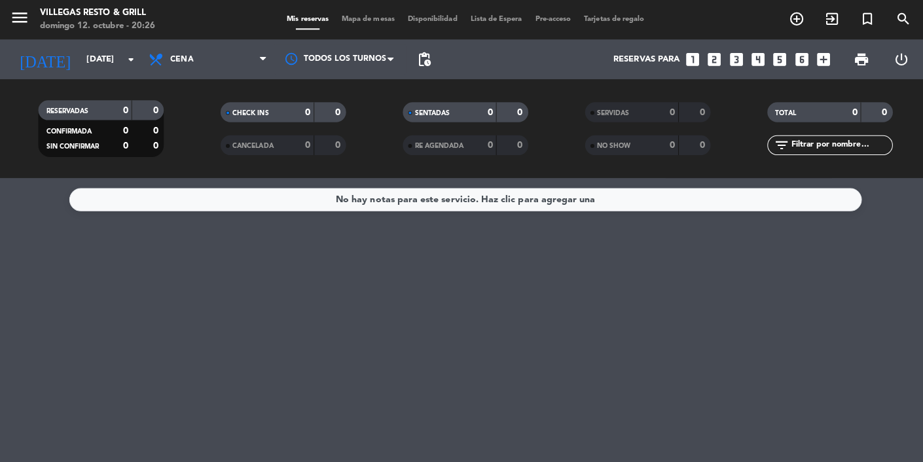
click at [116, 65] on input "[DATE]" at bounding box center [135, 59] width 113 height 24
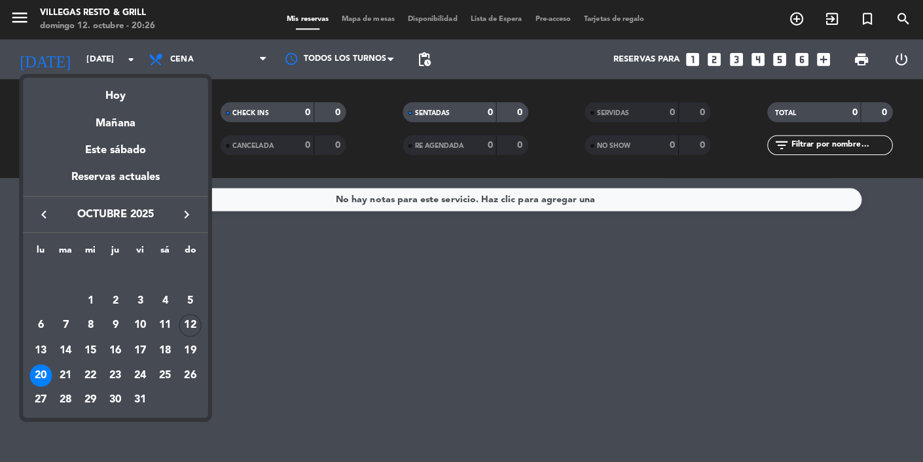
click at [530, 461] on div at bounding box center [461, 231] width 923 height 462
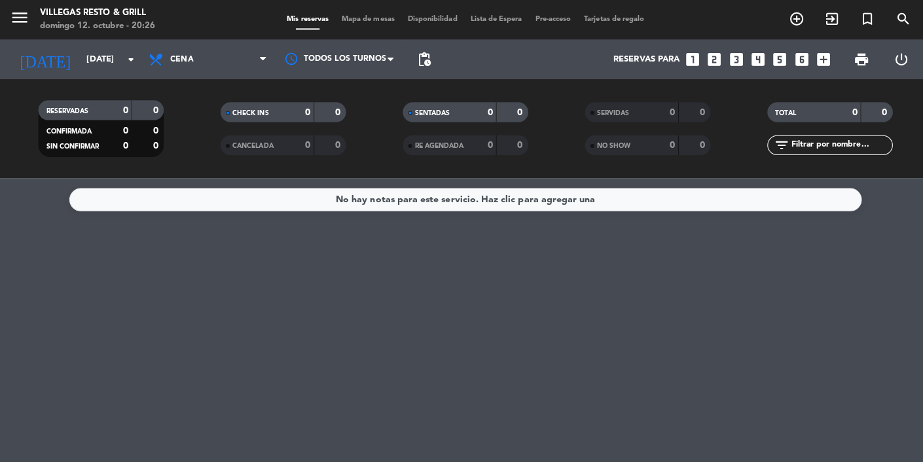
click at [109, 48] on input "[DATE]" at bounding box center [135, 59] width 113 height 24
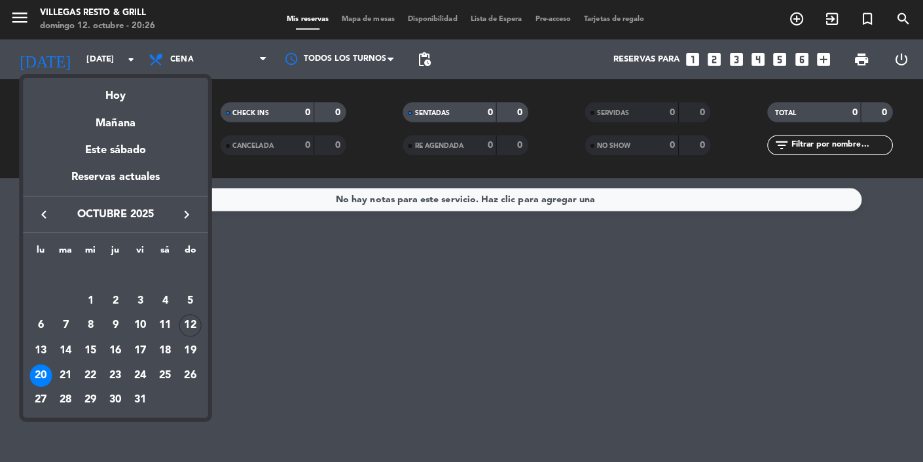
click at [71, 376] on div "21" at bounding box center [65, 372] width 22 height 22
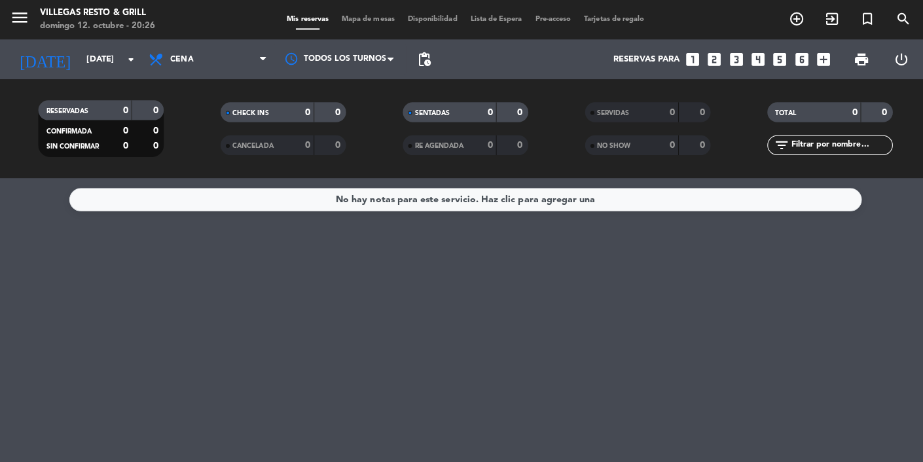
type input "[DATE]"
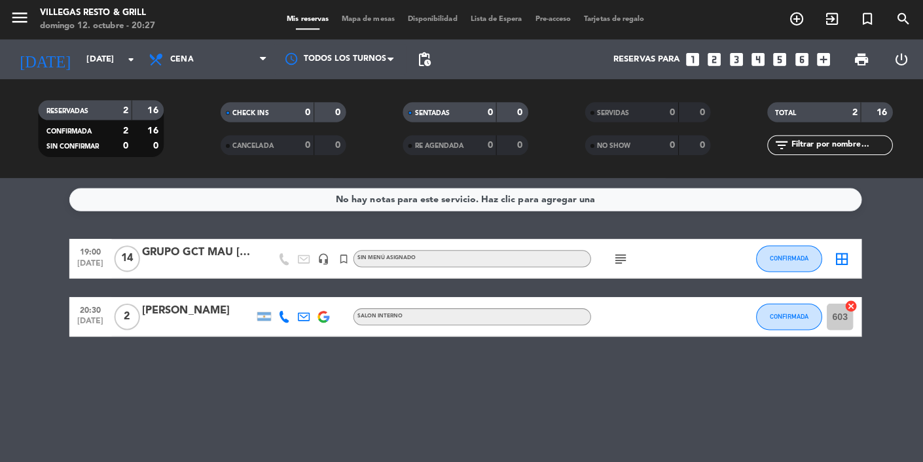
click at [207, 310] on div "[PERSON_NAME]" at bounding box center [196, 308] width 111 height 17
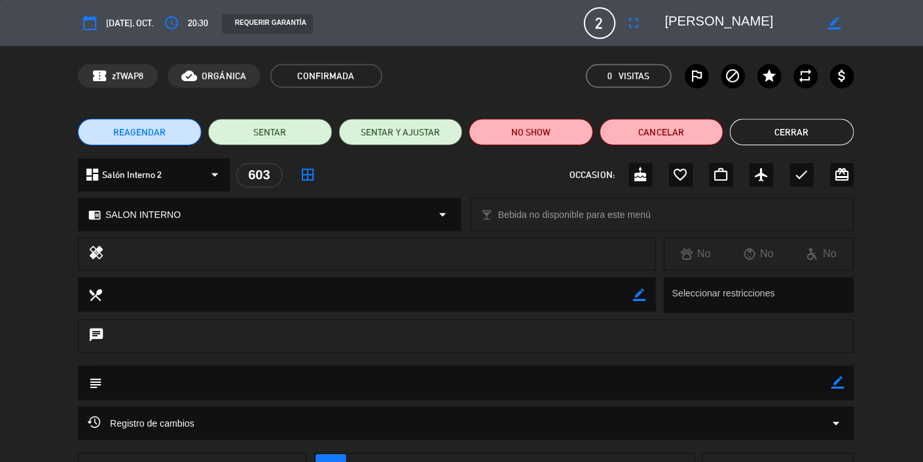
click at [755, 137] on button "Cerrar" at bounding box center [784, 131] width 123 height 26
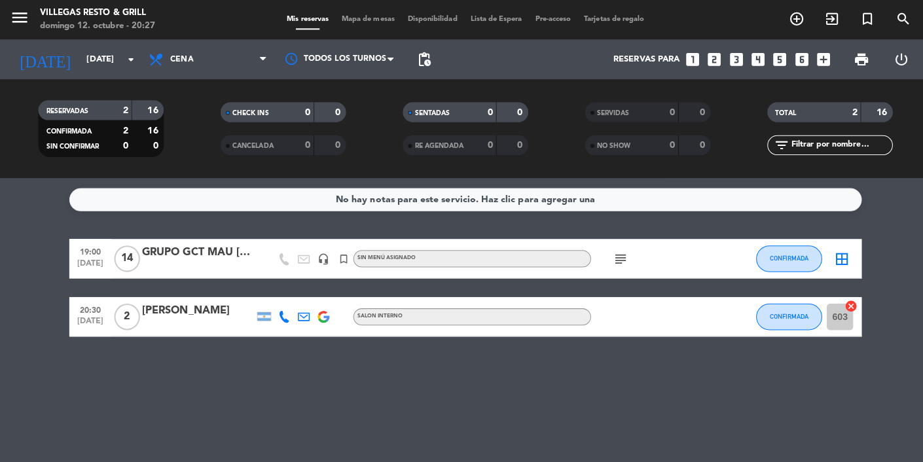
click at [357, 20] on span "Mapa de mesas" at bounding box center [364, 19] width 65 height 7
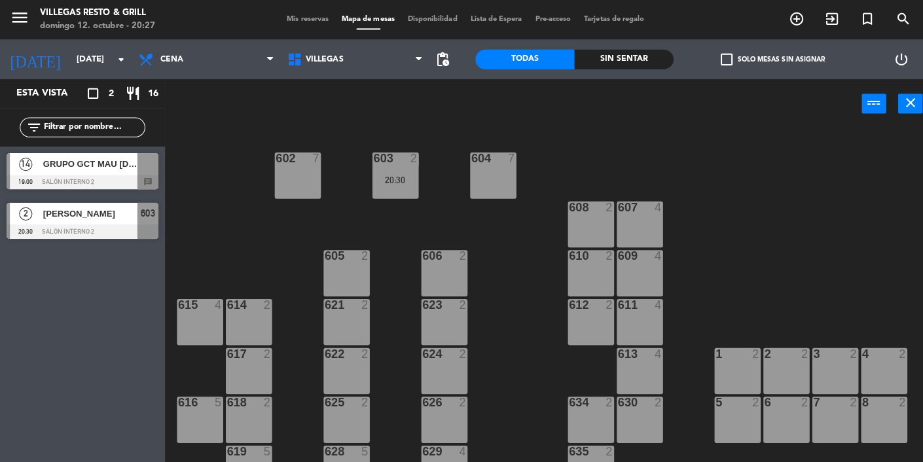
click at [133, 221] on div "[PERSON_NAME]" at bounding box center [88, 212] width 95 height 22
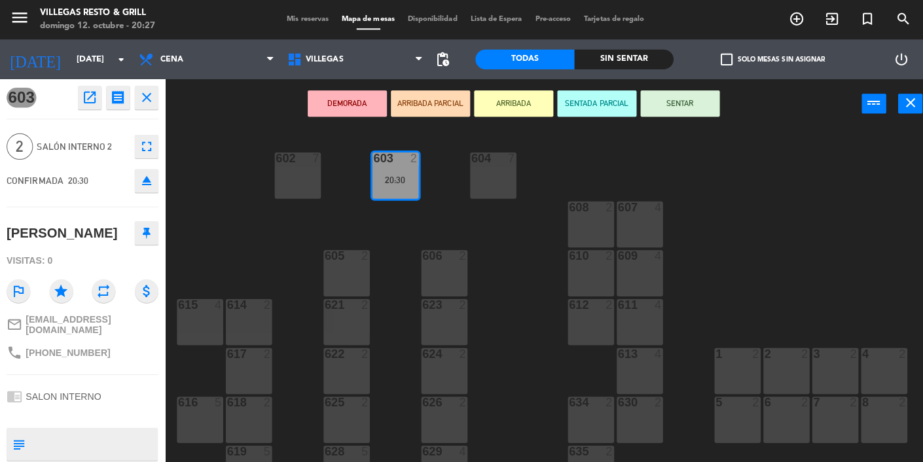
click at [259, 317] on div "614 2" at bounding box center [247, 319] width 46 height 46
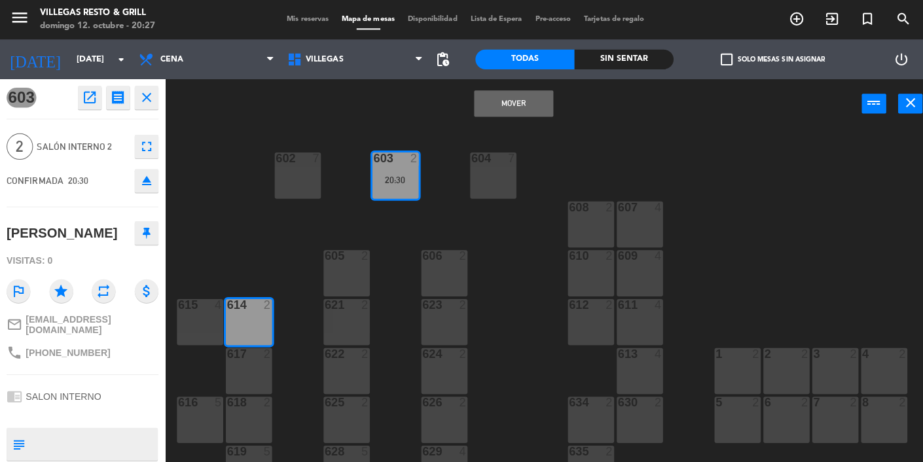
click at [495, 111] on button "Mover" at bounding box center [509, 103] width 79 height 26
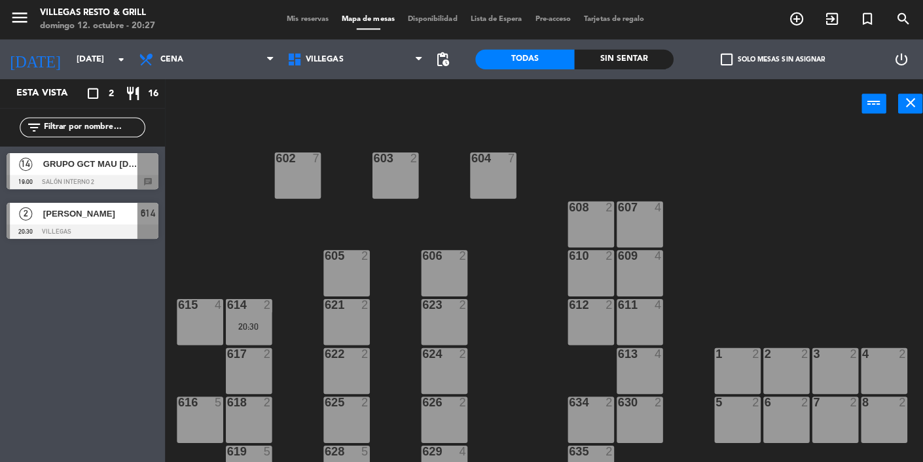
click at [101, 62] on input "[DATE]" at bounding box center [125, 59] width 113 height 24
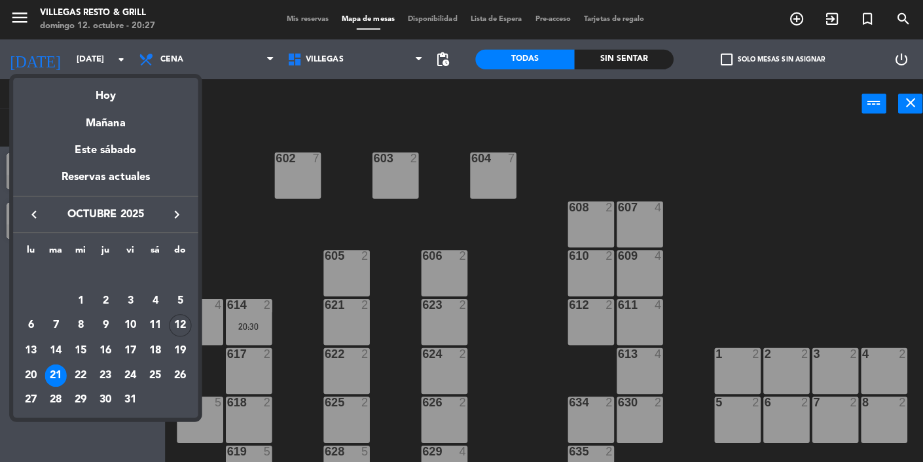
click at [84, 368] on div "22" at bounding box center [80, 372] width 22 height 22
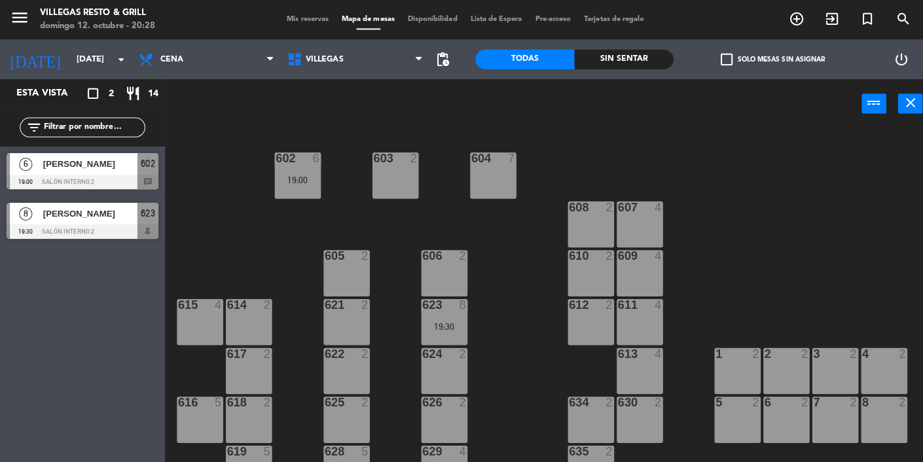
click at [302, 179] on div "19:00" at bounding box center [295, 178] width 46 height 9
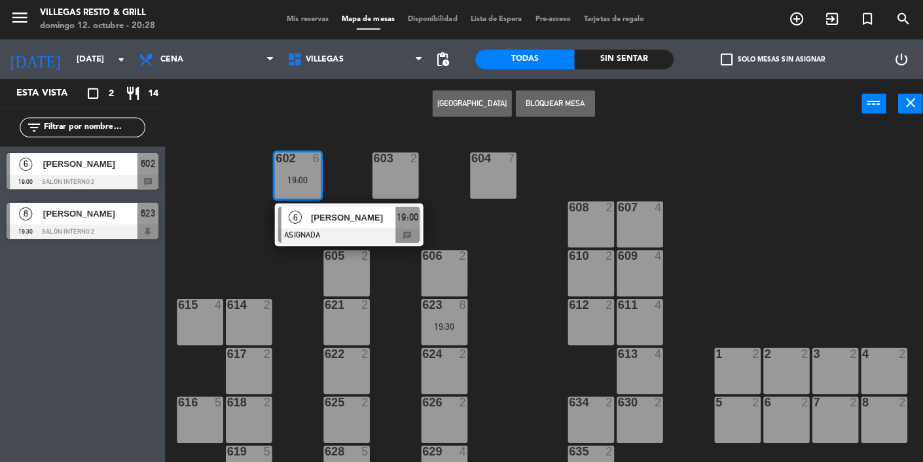
click at [866, 330] on div "602 6 19:00 6 [PERSON_NAME] ASIGNADA 19:00 chat 603 2 604 7 608 2 607 4 605 2 6…" at bounding box center [548, 336] width 750 height 416
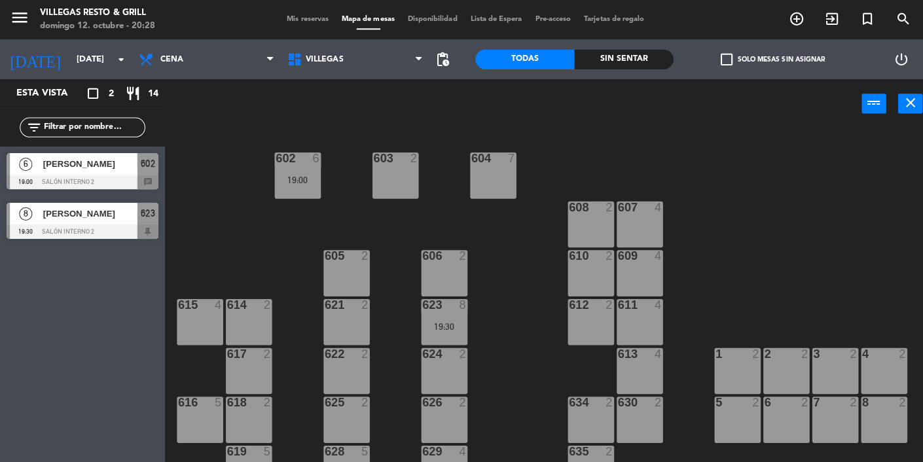
click at [441, 317] on div "623 8 19:30" at bounding box center [441, 319] width 46 height 46
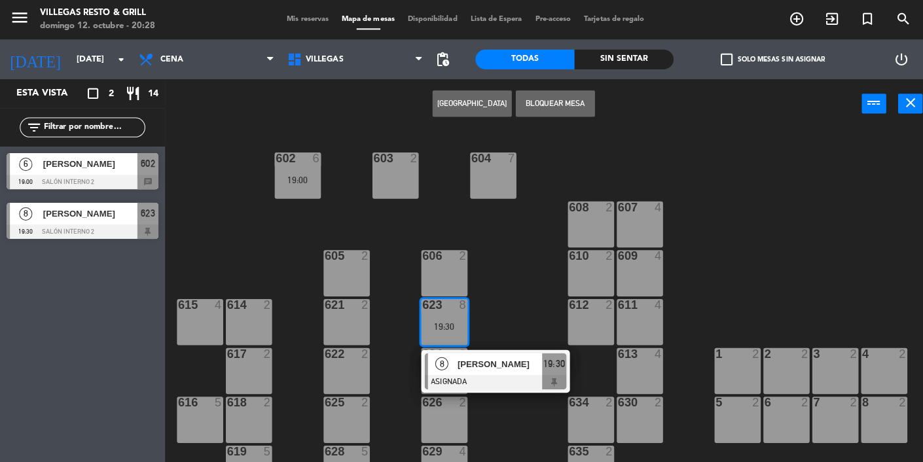
click at [480, 177] on div "604 7" at bounding box center [489, 174] width 46 height 46
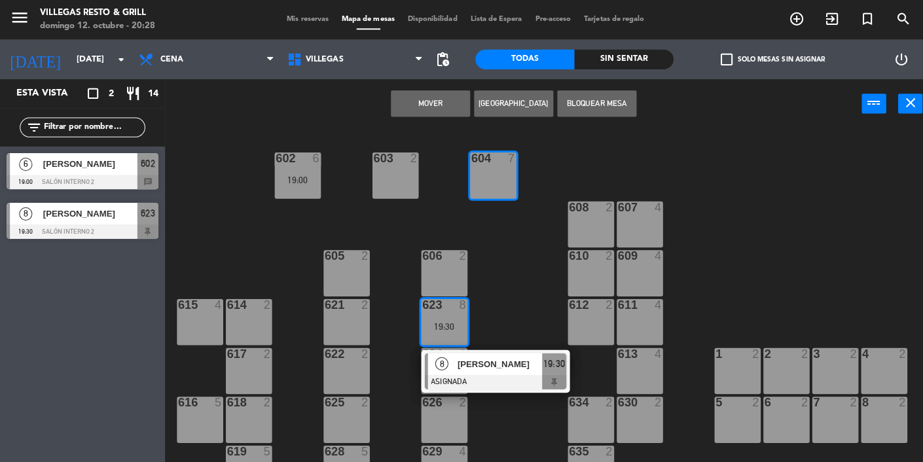
click at [442, 110] on button "Mover" at bounding box center [426, 103] width 79 height 26
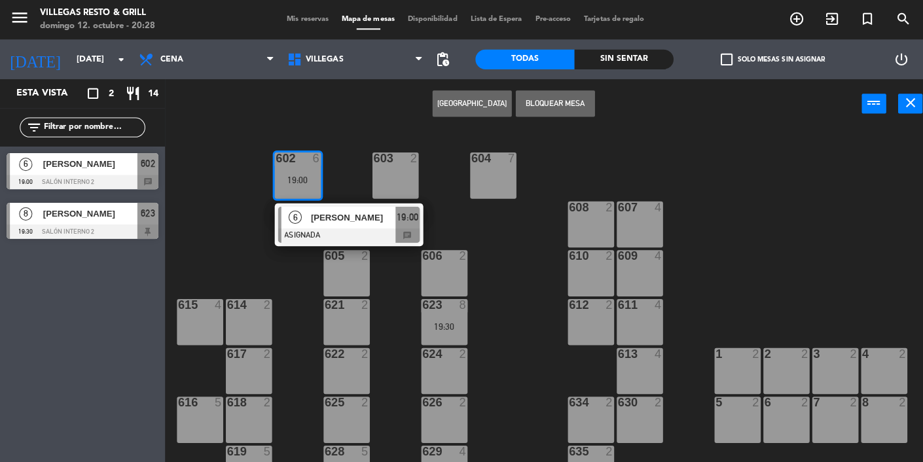
click at [503, 367] on div "602 6 19:00 6 [PERSON_NAME] ASIGNADA 19:00 chat 603 2 604 7 608 2 607 4 605 2 6…" at bounding box center [548, 336] width 750 height 416
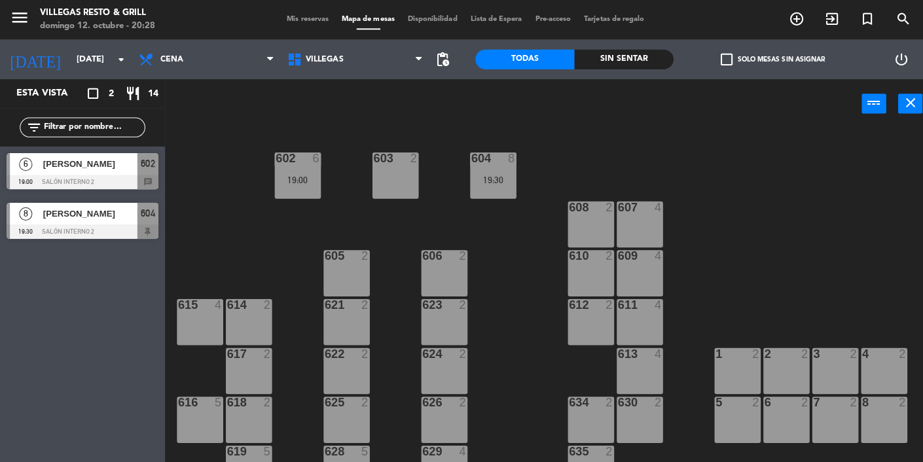
click at [286, 175] on div "19:00" at bounding box center [295, 178] width 46 height 9
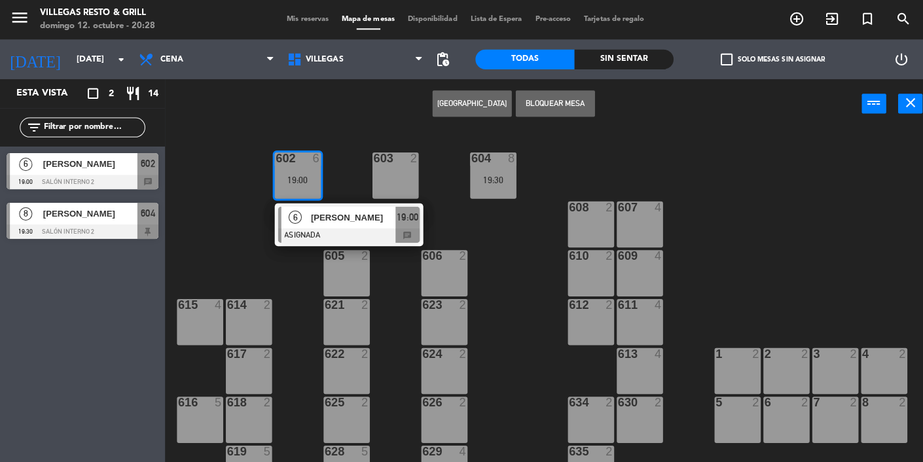
click at [439, 459] on div "629 4" at bounding box center [441, 465] width 46 height 46
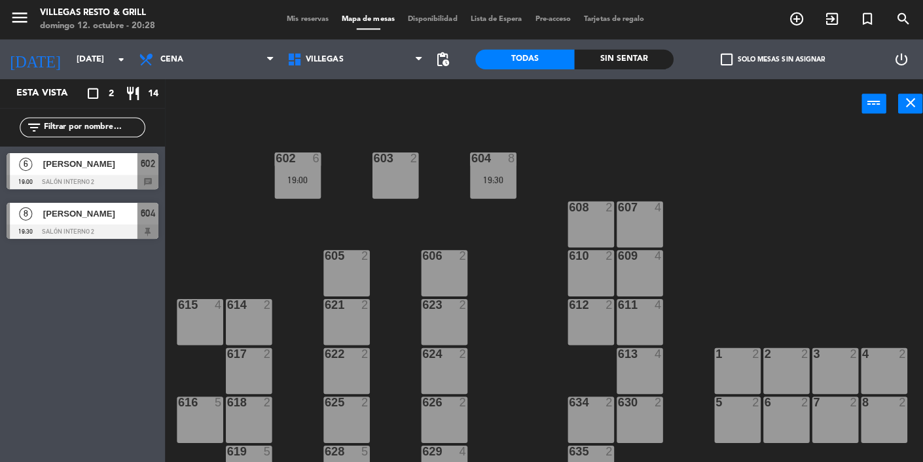
click at [834, 461] on div "602 6 19:00 603 2 604 8 19:30 608 2 607 4 605 2 606 2 610 2 609 4 621 2 623 2 6…" at bounding box center [548, 336] width 750 height 416
click at [283, 169] on div "602 6 19:00" at bounding box center [295, 174] width 46 height 46
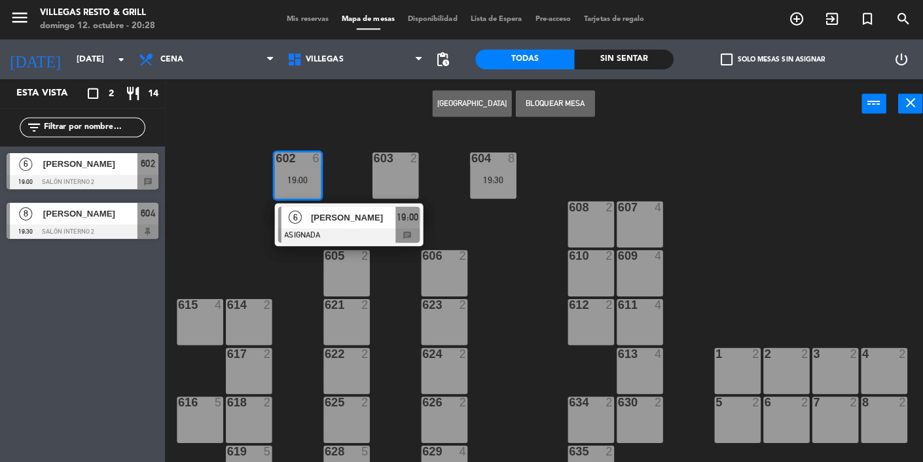
click at [446, 461] on div "629 4" at bounding box center [441, 465] width 46 height 46
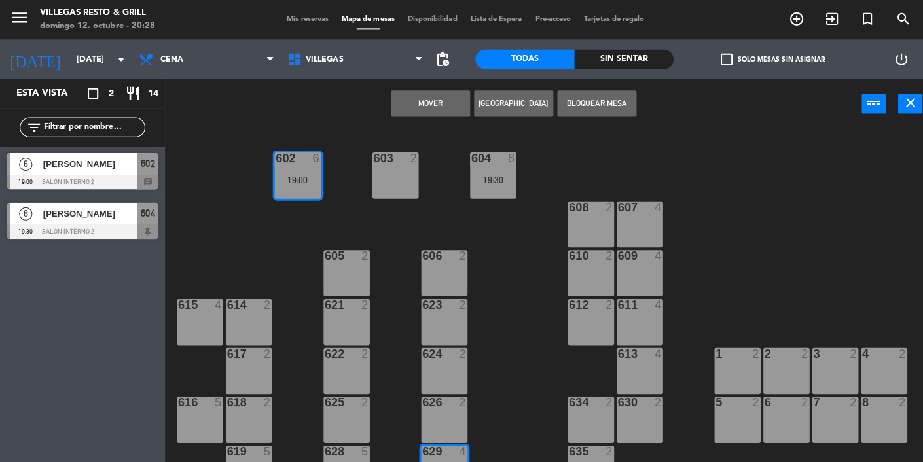
click at [438, 108] on button "Mover" at bounding box center [426, 103] width 79 height 26
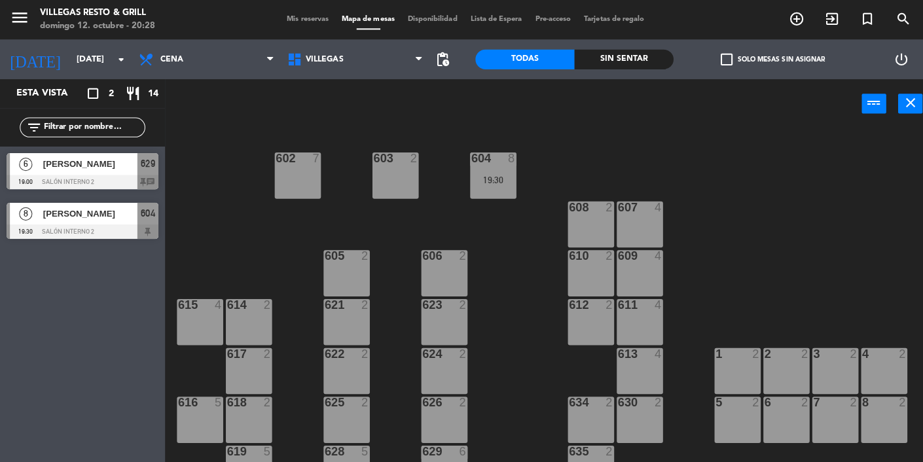
click at [115, 67] on input "[DATE]" at bounding box center [125, 59] width 113 height 24
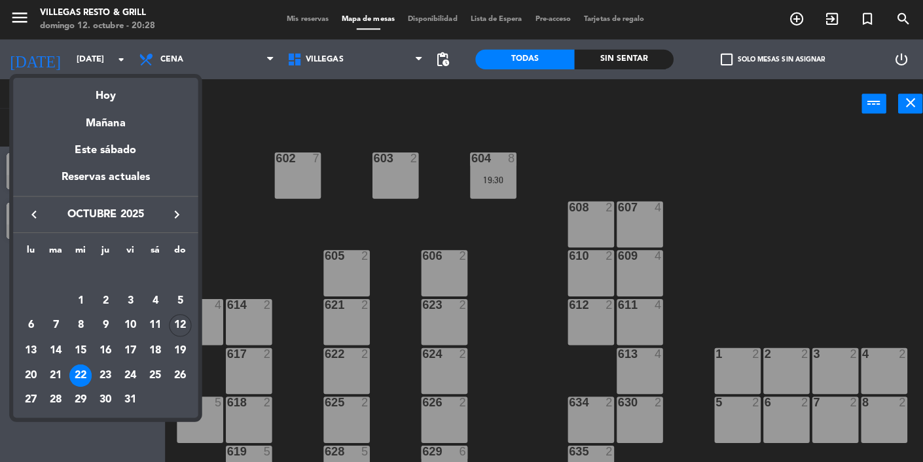
click at [112, 381] on td "23" at bounding box center [104, 372] width 25 height 25
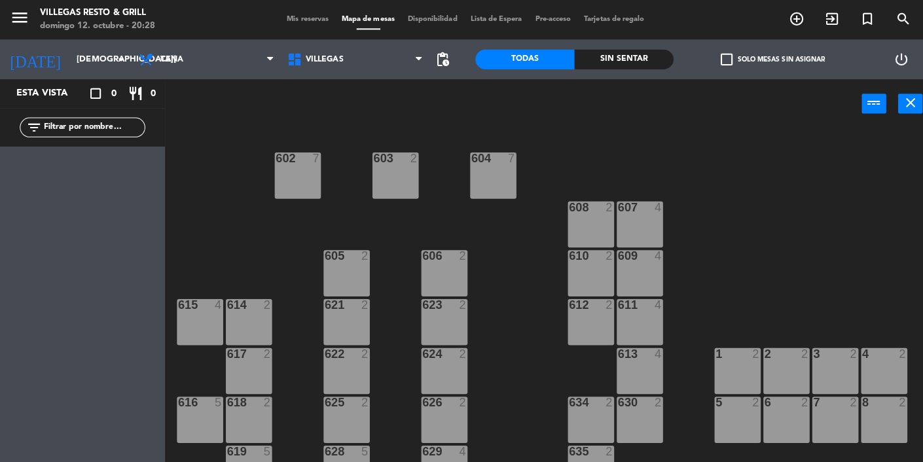
click at [80, 50] on input "[DEMOGRAPHIC_DATA][DATE]" at bounding box center [125, 59] width 113 height 24
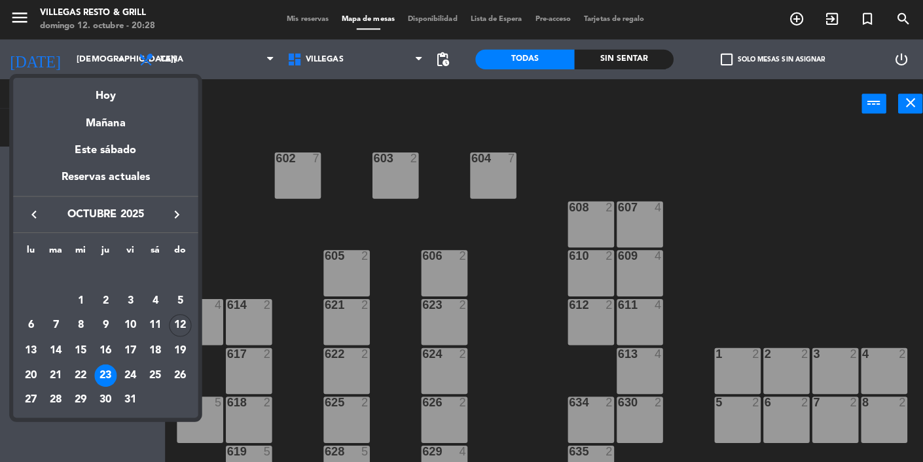
click at [135, 374] on div "24" at bounding box center [129, 372] width 22 height 22
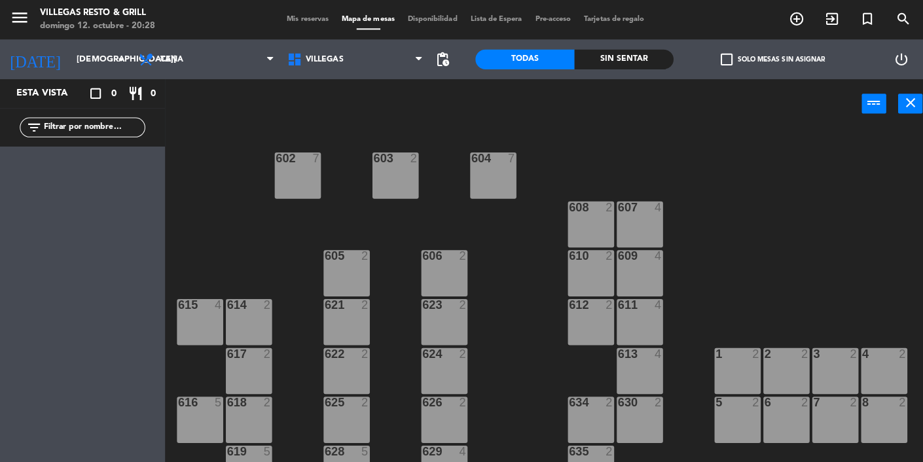
type input "[DATE]"
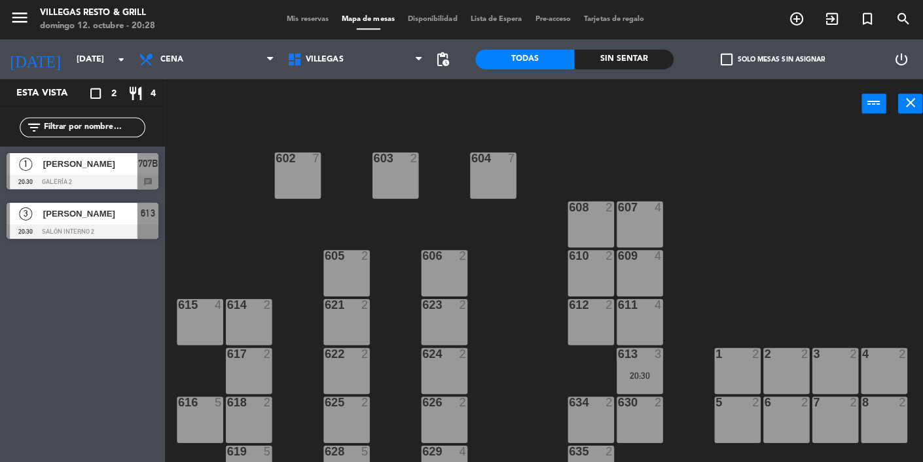
click at [130, 181] on div at bounding box center [82, 180] width 151 height 14
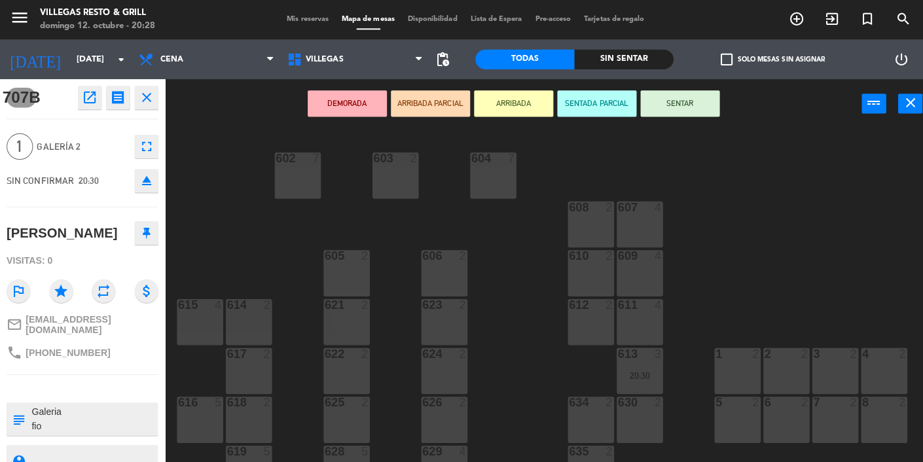
click at [488, 405] on div "602 7 603 2 604 7 608 2 607 4 605 2 606 2 610 2 609 4 621 2 623 2 614 2 615 4 6…" at bounding box center [548, 336] width 750 height 416
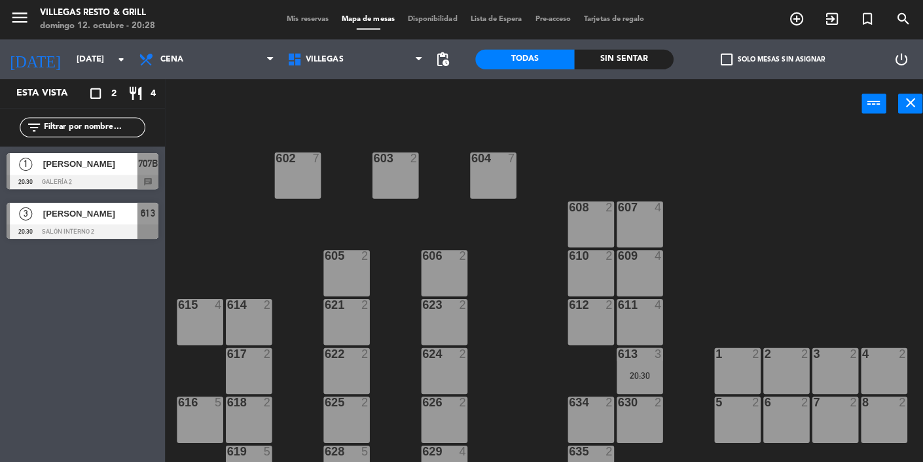
click at [118, 222] on div at bounding box center [82, 229] width 151 height 14
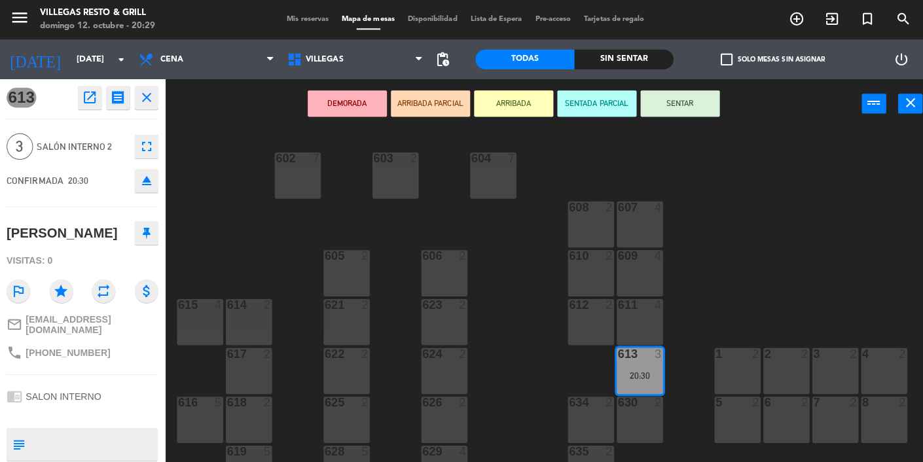
click at [250, 219] on div "602 7 603 2 604 7 608 2 607 4 605 2 606 2 610 2 609 4 621 2 623 2 614 2 615 4 6…" at bounding box center [548, 336] width 750 height 416
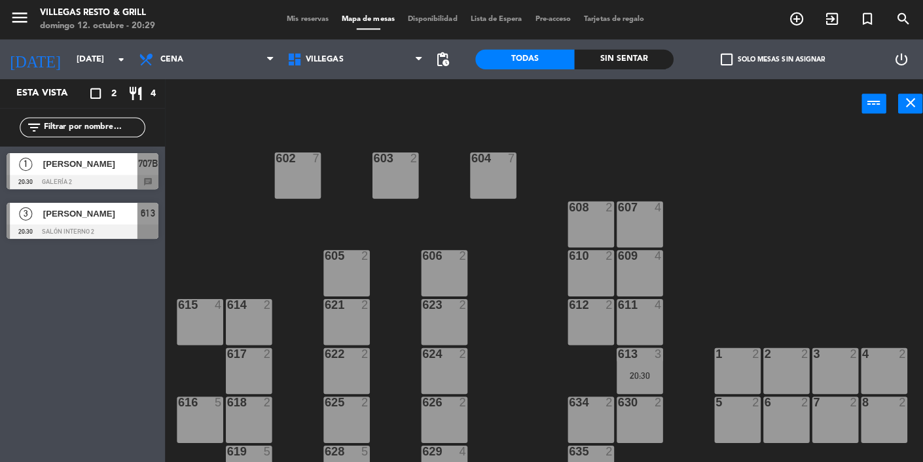
click at [298, 22] on span "Mis reservas" at bounding box center [305, 19] width 54 height 7
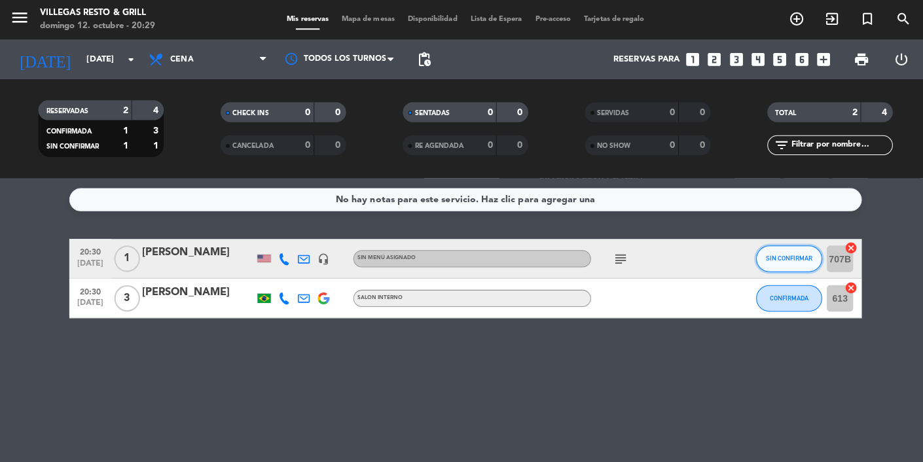
click at [758, 248] on button "SIN CONFIRMAR" at bounding box center [781, 256] width 65 height 26
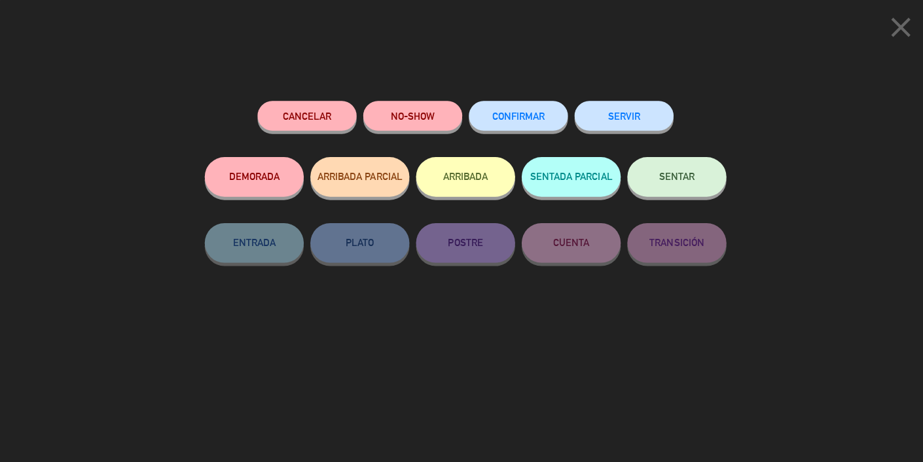
click at [506, 117] on span "CONFIRMAR" at bounding box center [514, 114] width 52 height 11
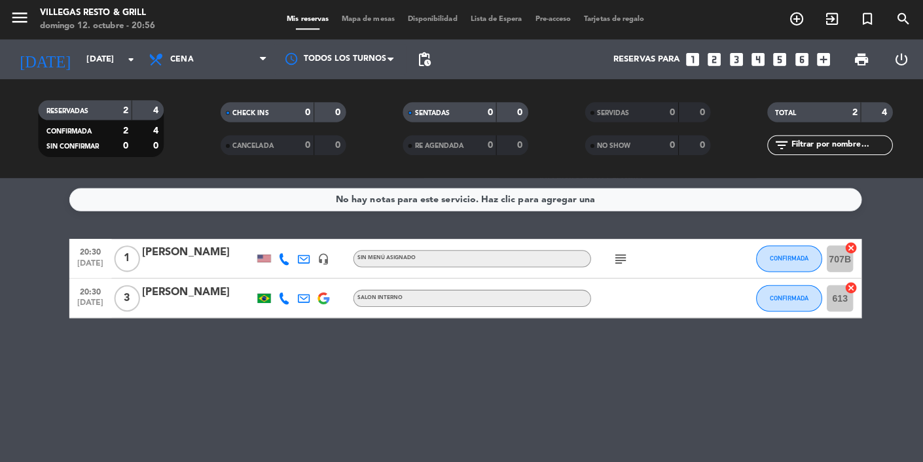
click at [104, 64] on input "[DATE]" at bounding box center [135, 59] width 113 height 24
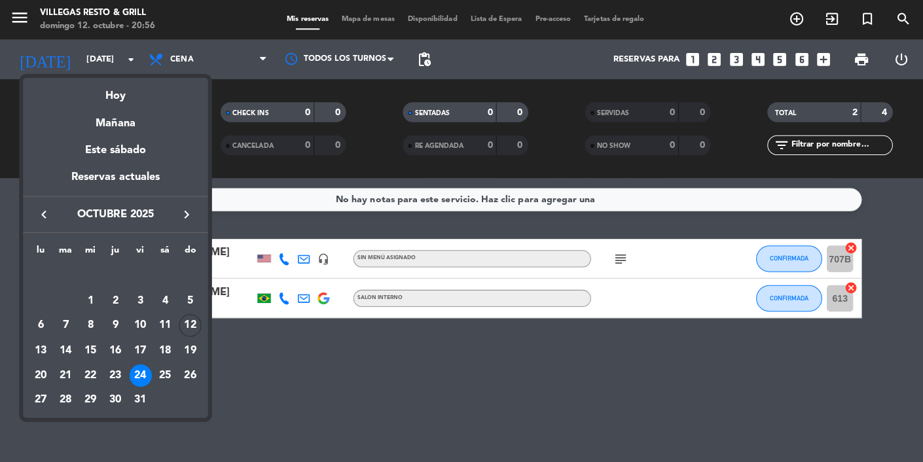
click at [185, 382] on div "26" at bounding box center [188, 372] width 22 height 22
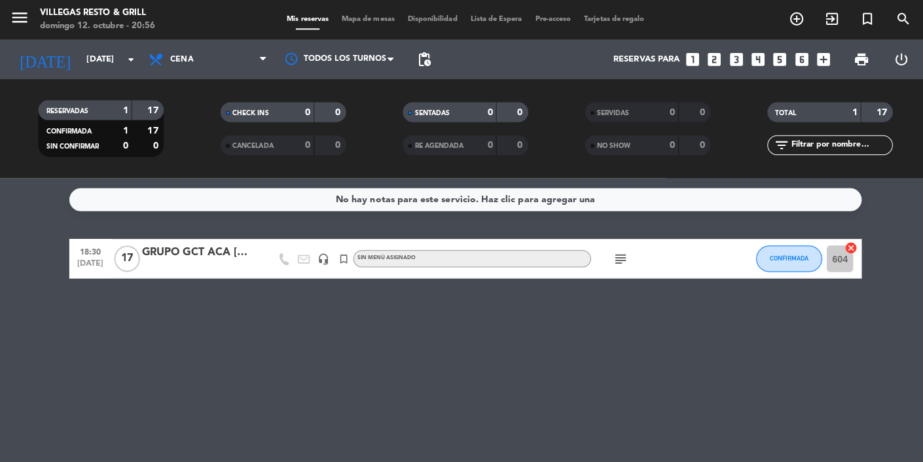
click at [112, 67] on input "[DATE]" at bounding box center [135, 59] width 113 height 24
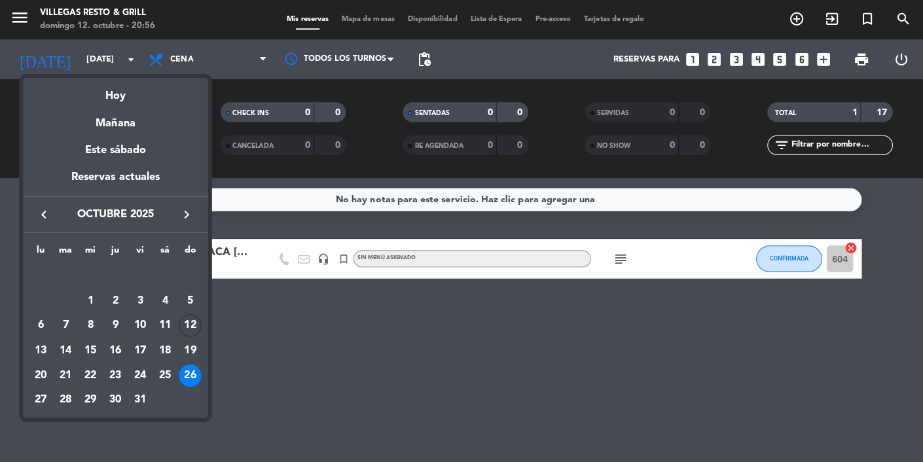
click at [158, 379] on div "25" at bounding box center [163, 372] width 22 height 22
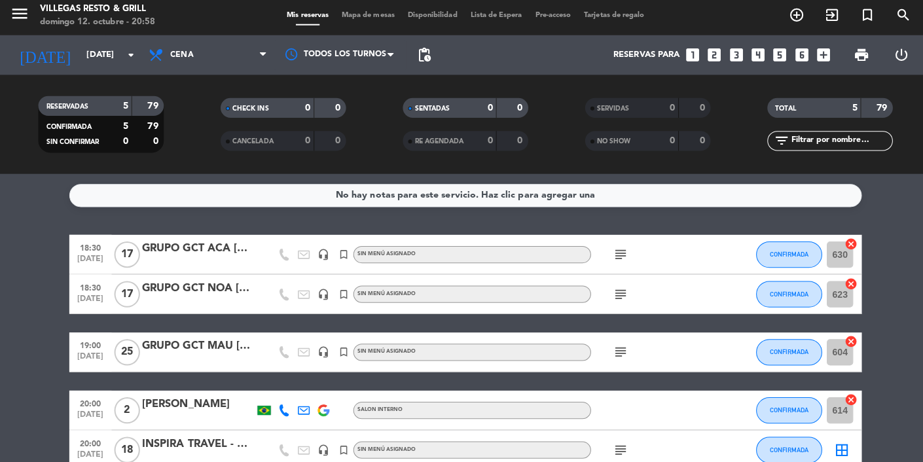
click at [87, 64] on input "[DATE]" at bounding box center [135, 59] width 113 height 24
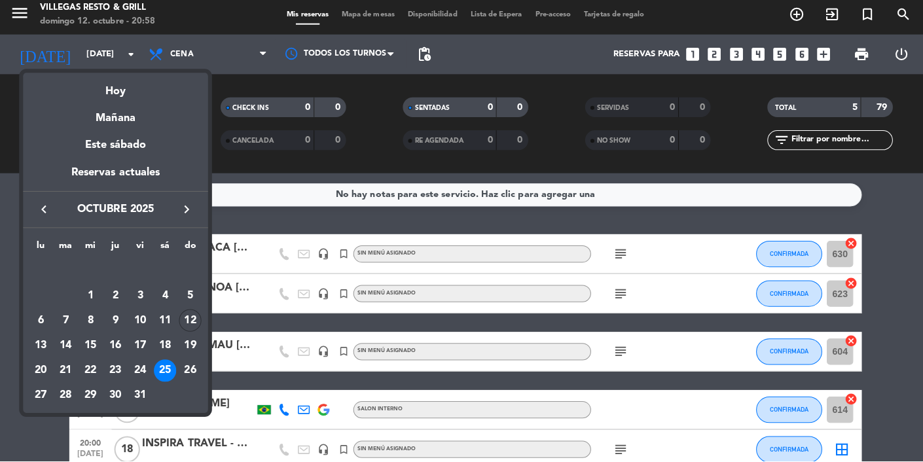
click at [192, 378] on div "26" at bounding box center [188, 372] width 22 height 22
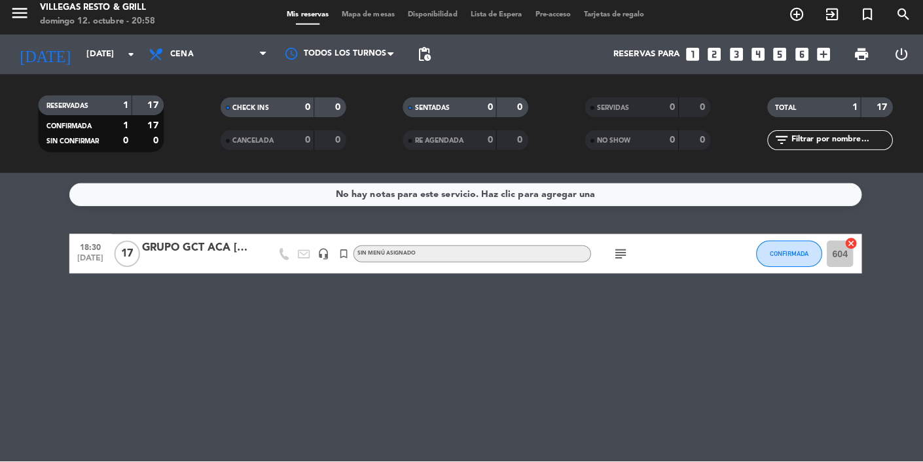
click at [95, 47] on input "[DATE]" at bounding box center [135, 59] width 113 height 24
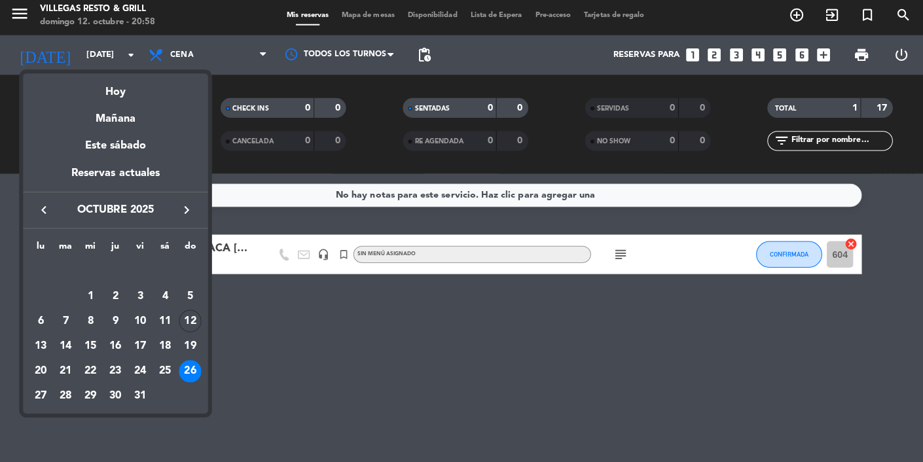
click at [52, 401] on td "27" at bounding box center [40, 397] width 25 height 25
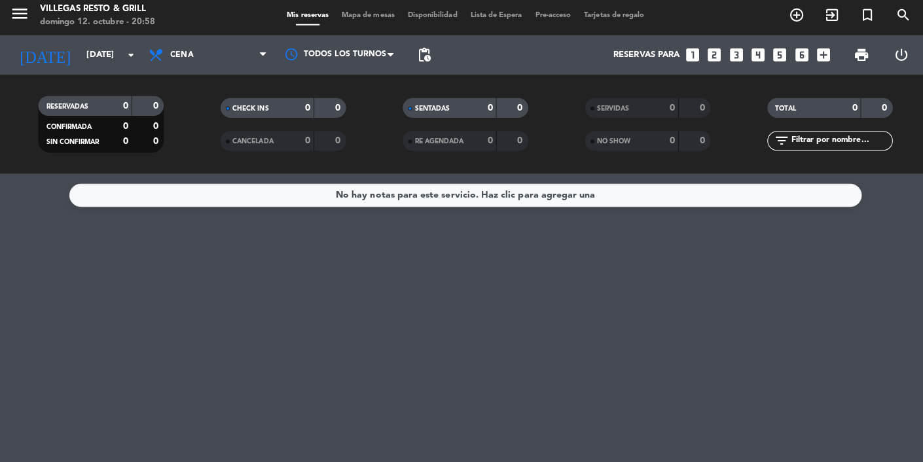
click at [116, 59] on input "[DATE]" at bounding box center [135, 59] width 113 height 24
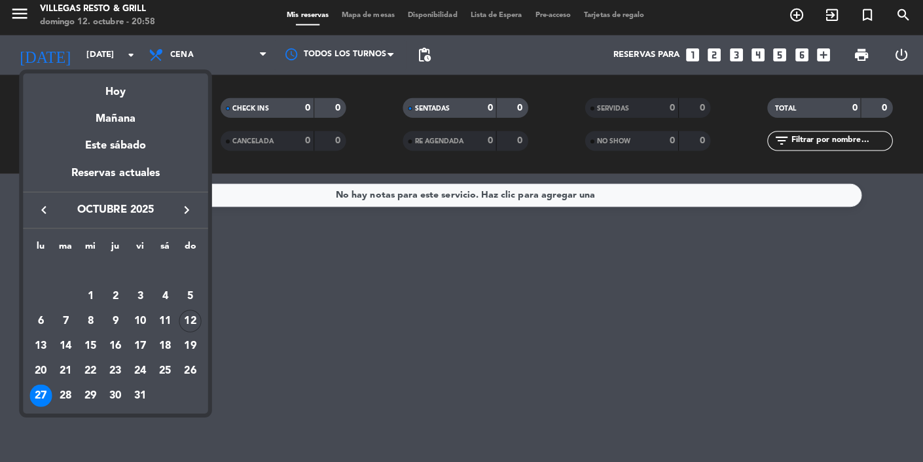
click at [76, 395] on td "28" at bounding box center [65, 397] width 25 height 25
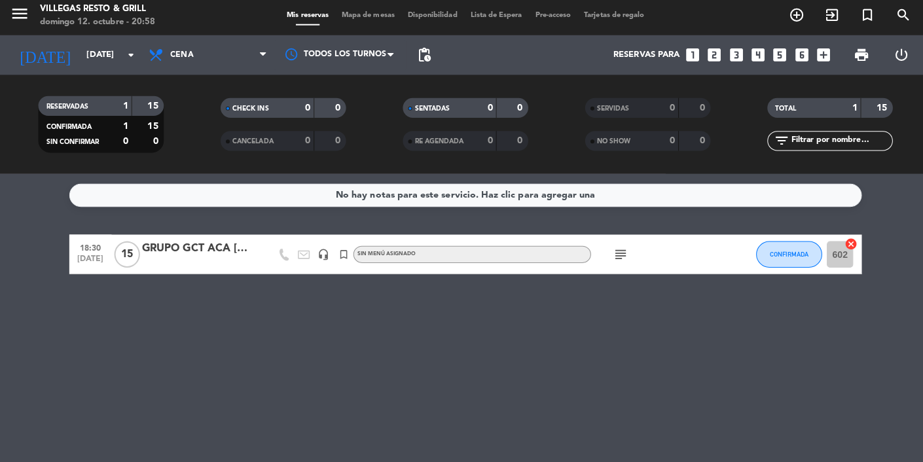
click at [91, 67] on input "[DATE]" at bounding box center [135, 59] width 113 height 24
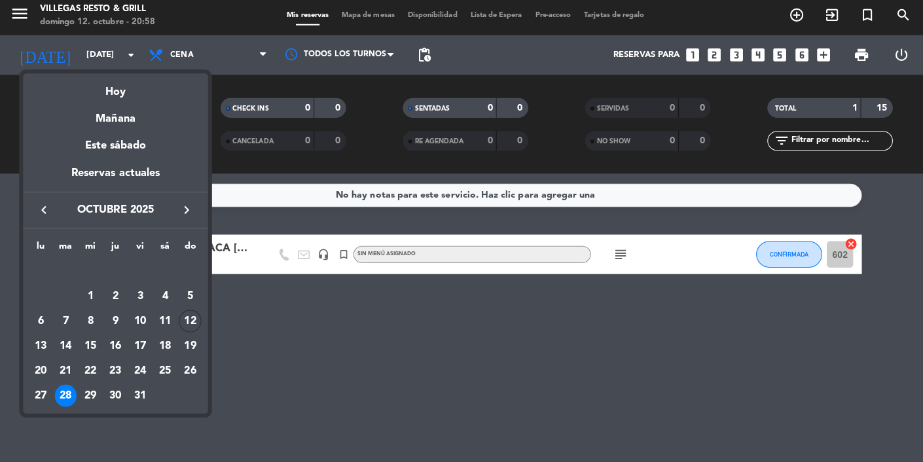
click at [97, 415] on div at bounding box center [461, 231] width 923 height 462
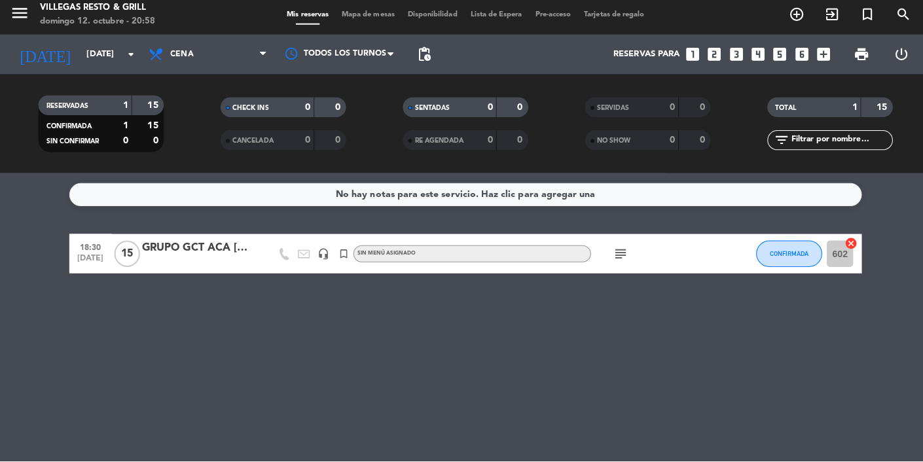
click at [97, 54] on input "[DATE]" at bounding box center [135, 59] width 113 height 24
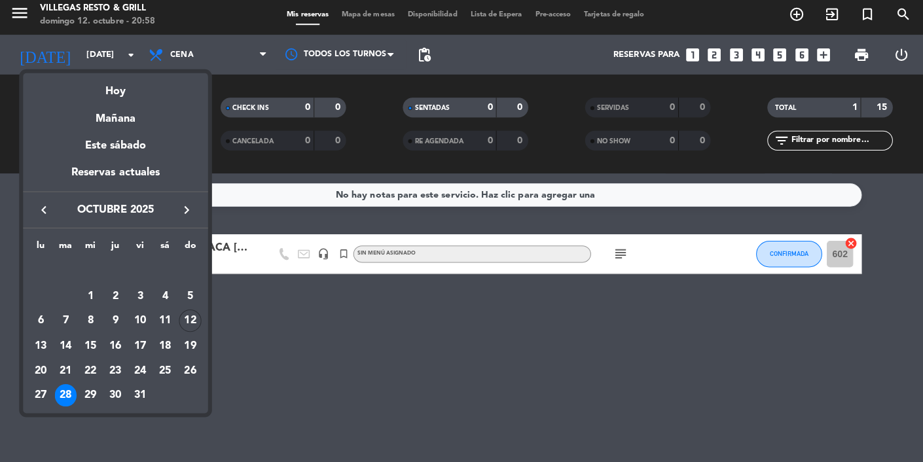
click at [116, 91] on div "Hoy" at bounding box center [114, 90] width 183 height 27
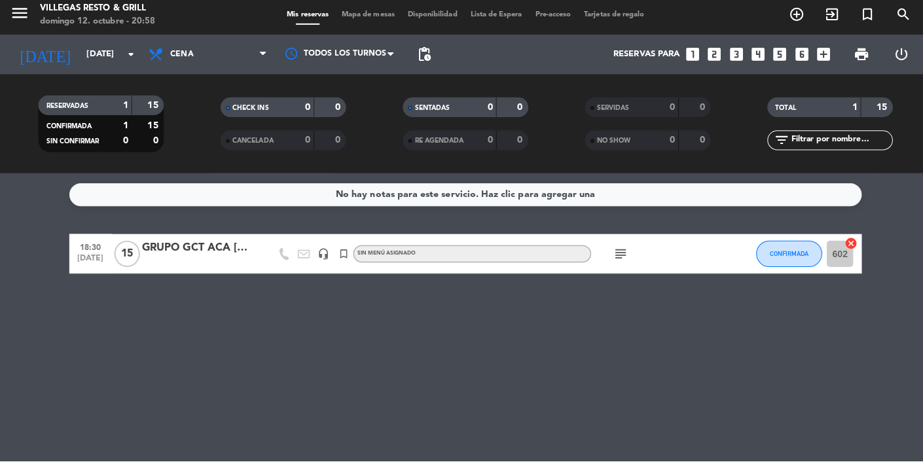
type input "[DATE]"
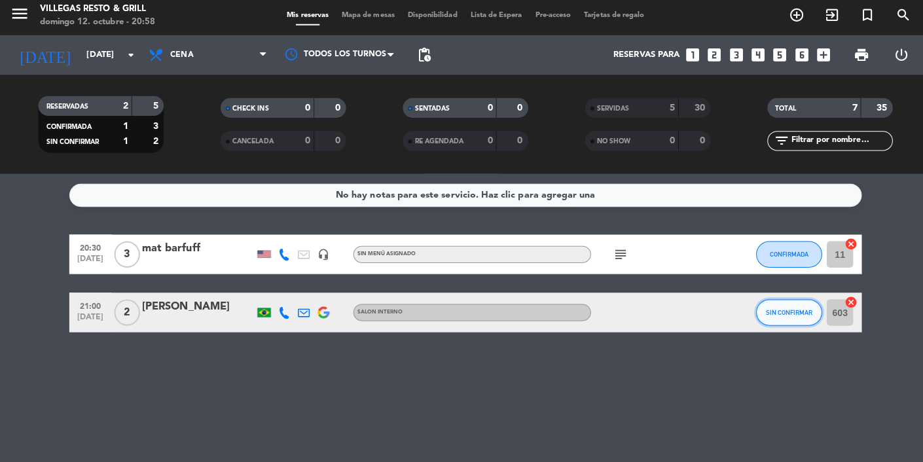
click at [779, 306] on button "SIN CONFIRMAR" at bounding box center [781, 314] width 65 height 26
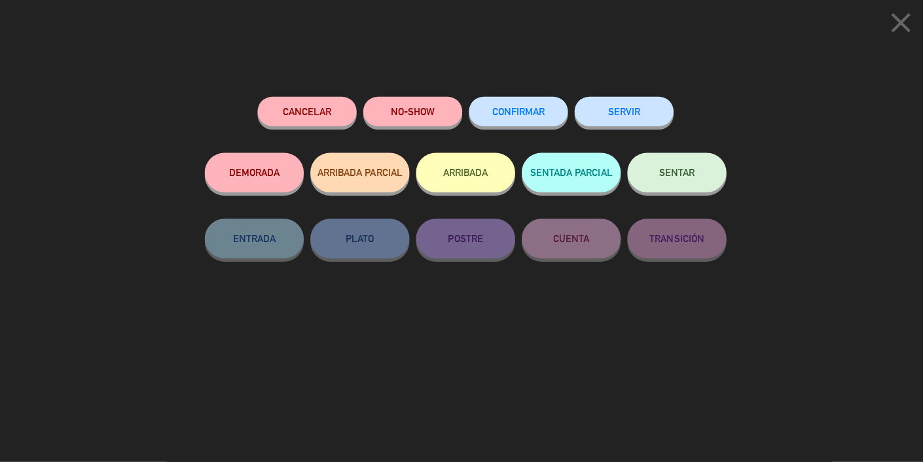
click at [510, 118] on span "CONFIRMAR" at bounding box center [514, 114] width 52 height 11
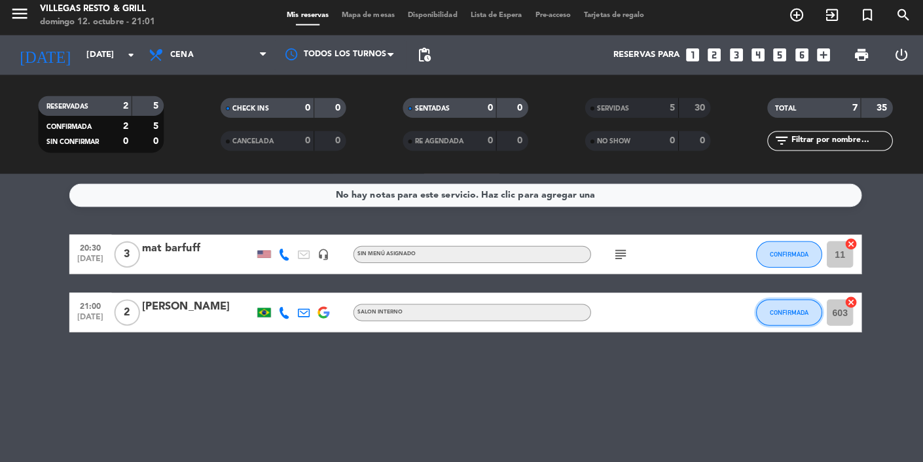
click at [787, 316] on span "CONFIRMADA" at bounding box center [782, 313] width 39 height 7
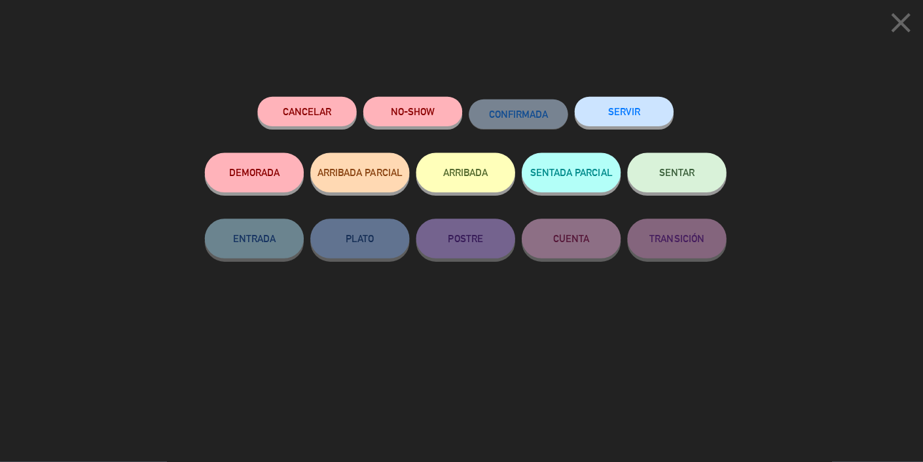
click at [660, 173] on span "SENTAR" at bounding box center [670, 174] width 35 height 11
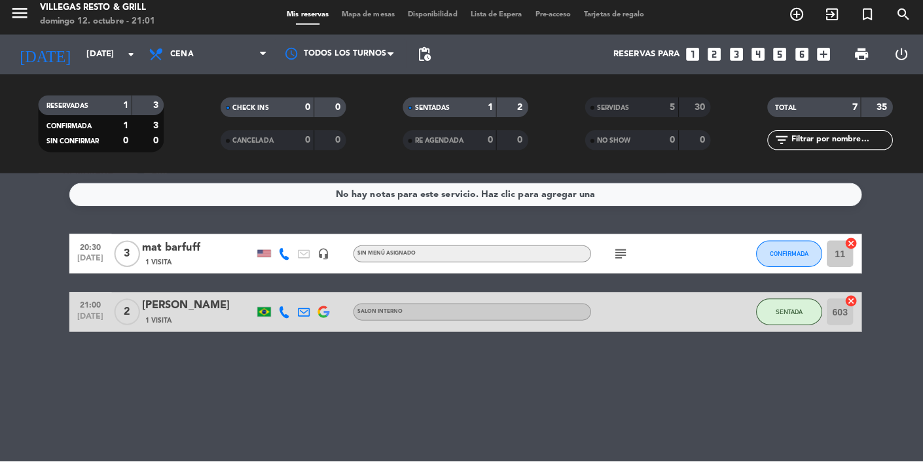
click at [834, 302] on input "603" at bounding box center [832, 314] width 26 height 26
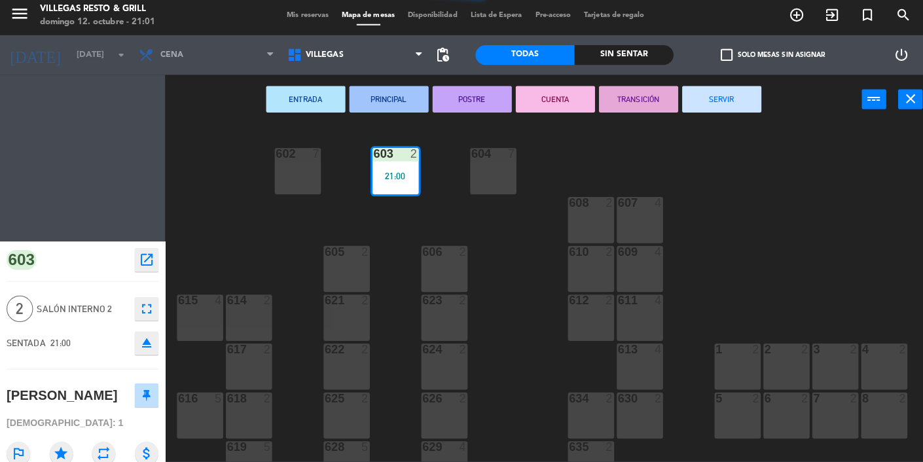
click at [293, 18] on span "Mis reservas" at bounding box center [305, 19] width 54 height 7
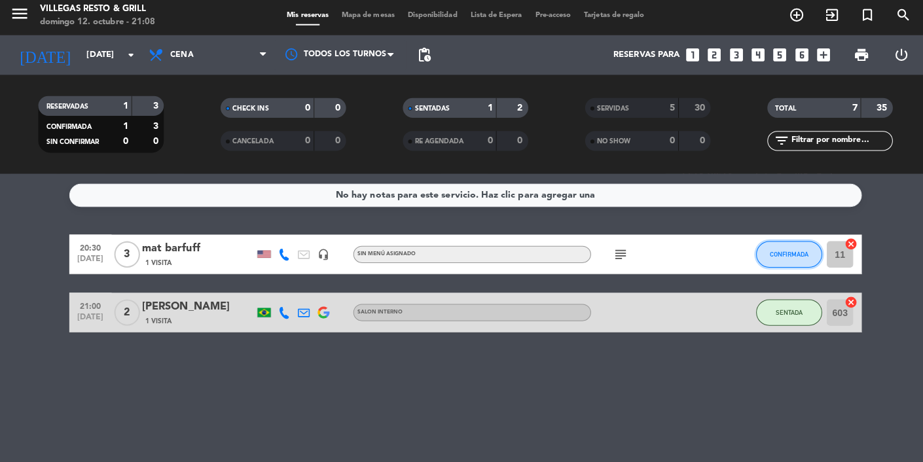
click at [791, 257] on span "CONFIRMADA" at bounding box center [782, 256] width 39 height 7
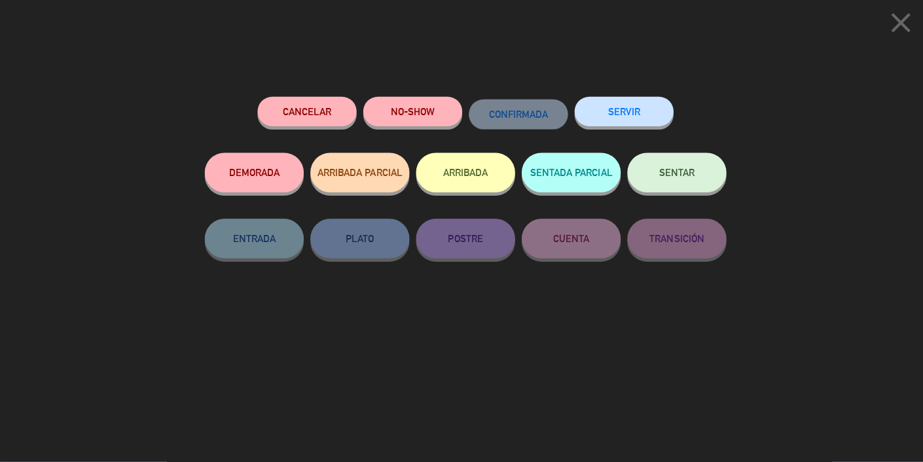
click at [669, 190] on button "SENTAR" at bounding box center [671, 175] width 98 height 39
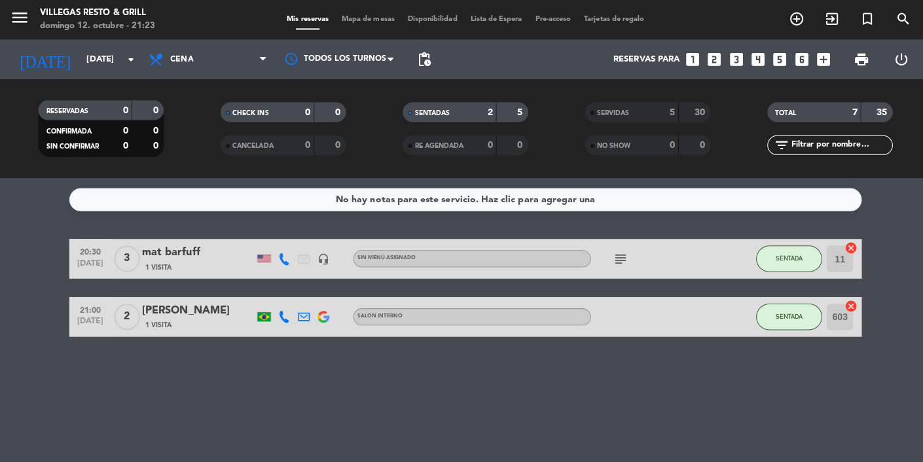
click at [115, 62] on input "[DATE]" at bounding box center [135, 59] width 113 height 24
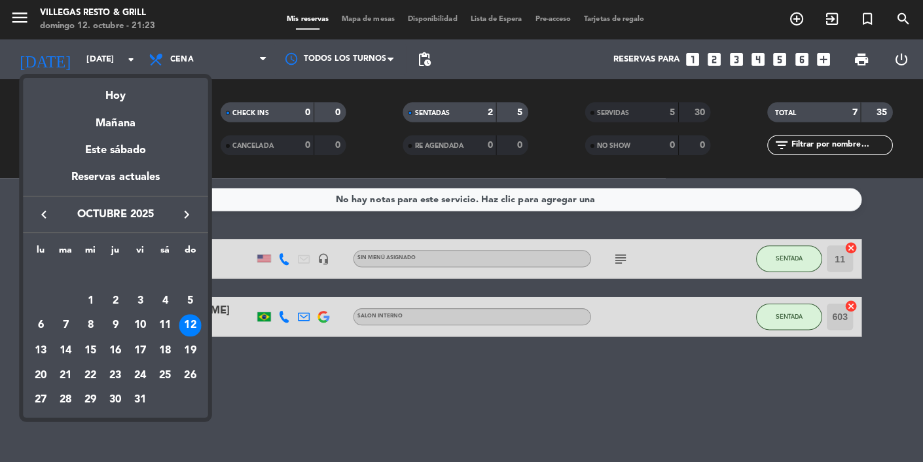
click at [73, 393] on div "28" at bounding box center [65, 396] width 22 height 22
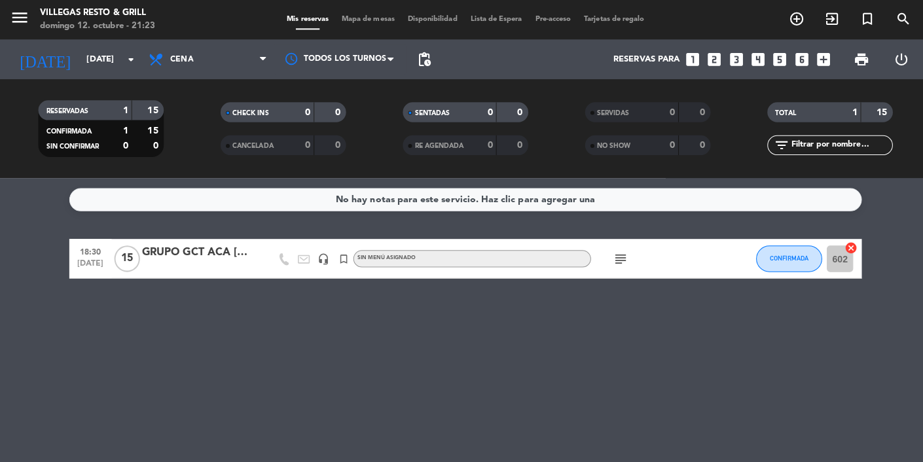
click at [87, 48] on input "[DATE]" at bounding box center [135, 59] width 113 height 24
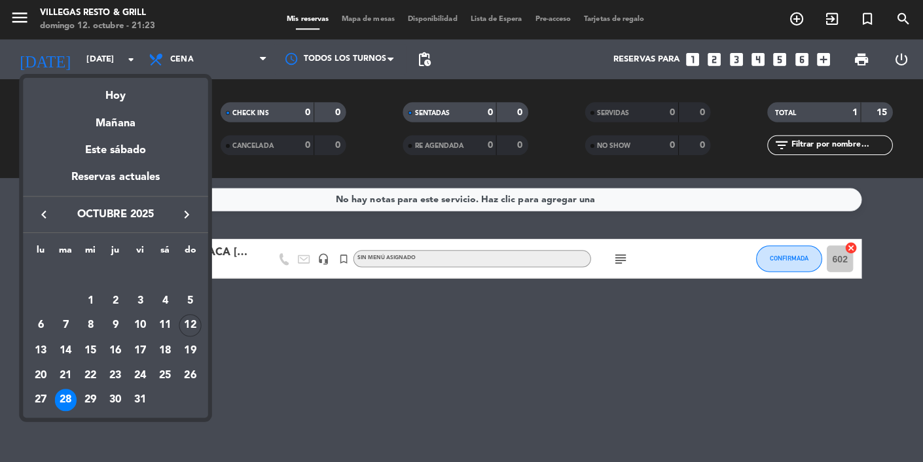
click at [95, 391] on div "29" at bounding box center [90, 396] width 22 height 22
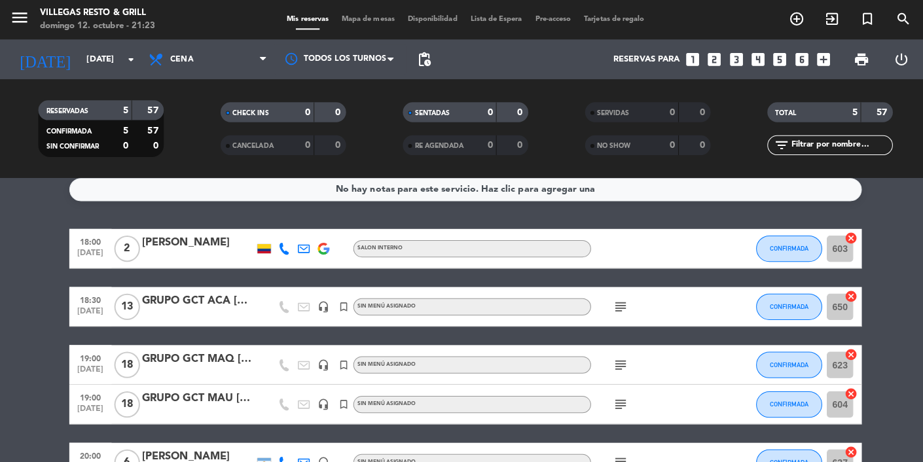
click at [93, 66] on input "[DATE]" at bounding box center [135, 59] width 113 height 24
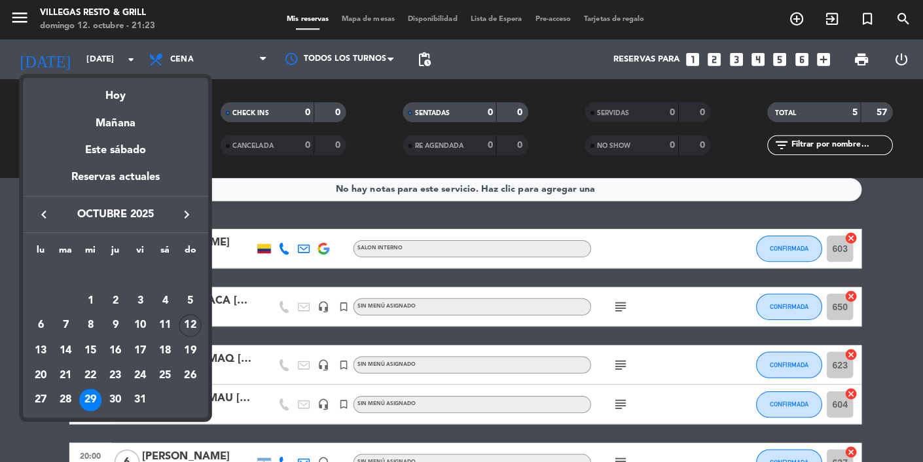
click at [122, 399] on div "30" at bounding box center [114, 396] width 22 height 22
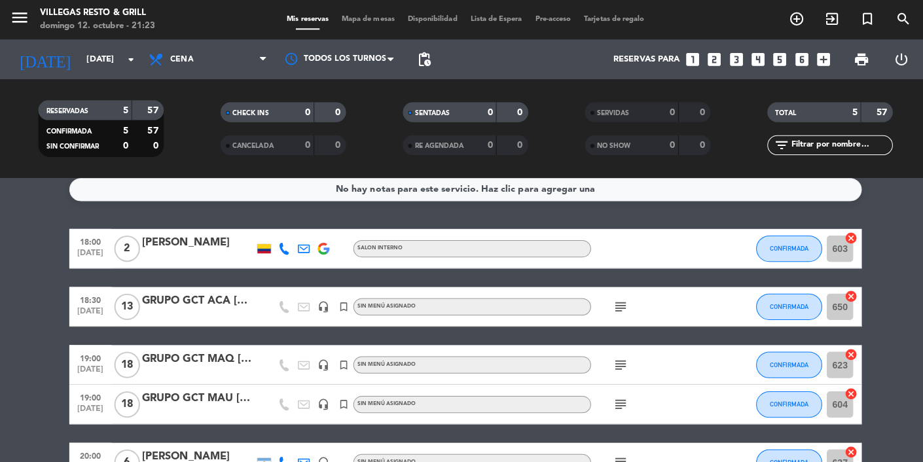
type input "[DEMOGRAPHIC_DATA][DATE]"
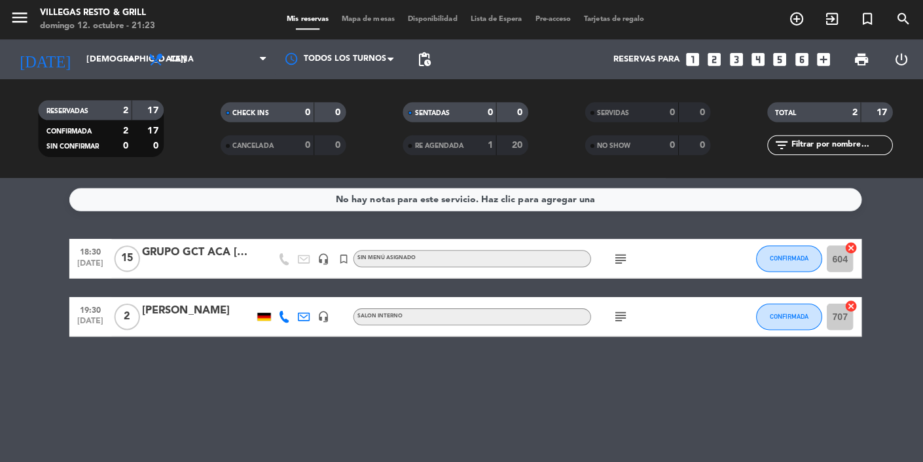
click at [87, 29] on div "domingo 12. octubre - 21:23" at bounding box center [96, 26] width 115 height 13
click at [106, 47] on input "[DEMOGRAPHIC_DATA][DATE]" at bounding box center [135, 59] width 113 height 24
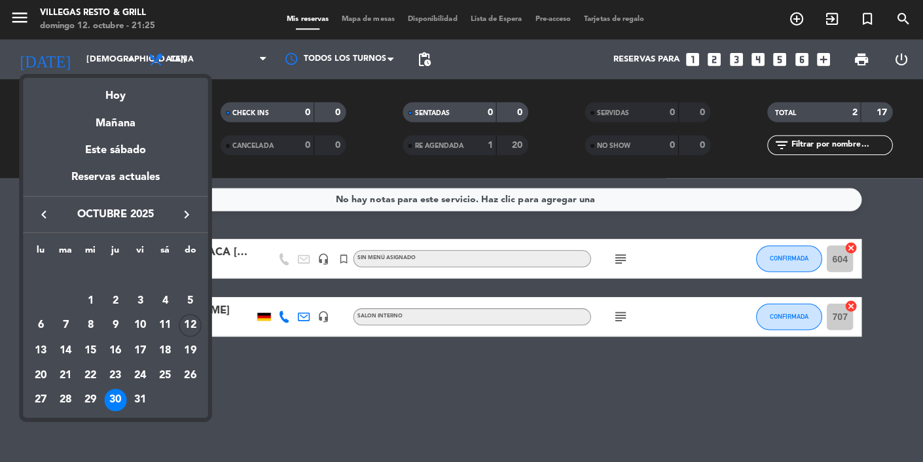
click at [265, 442] on div at bounding box center [461, 231] width 923 height 462
